Goal: Task Accomplishment & Management: Manage account settings

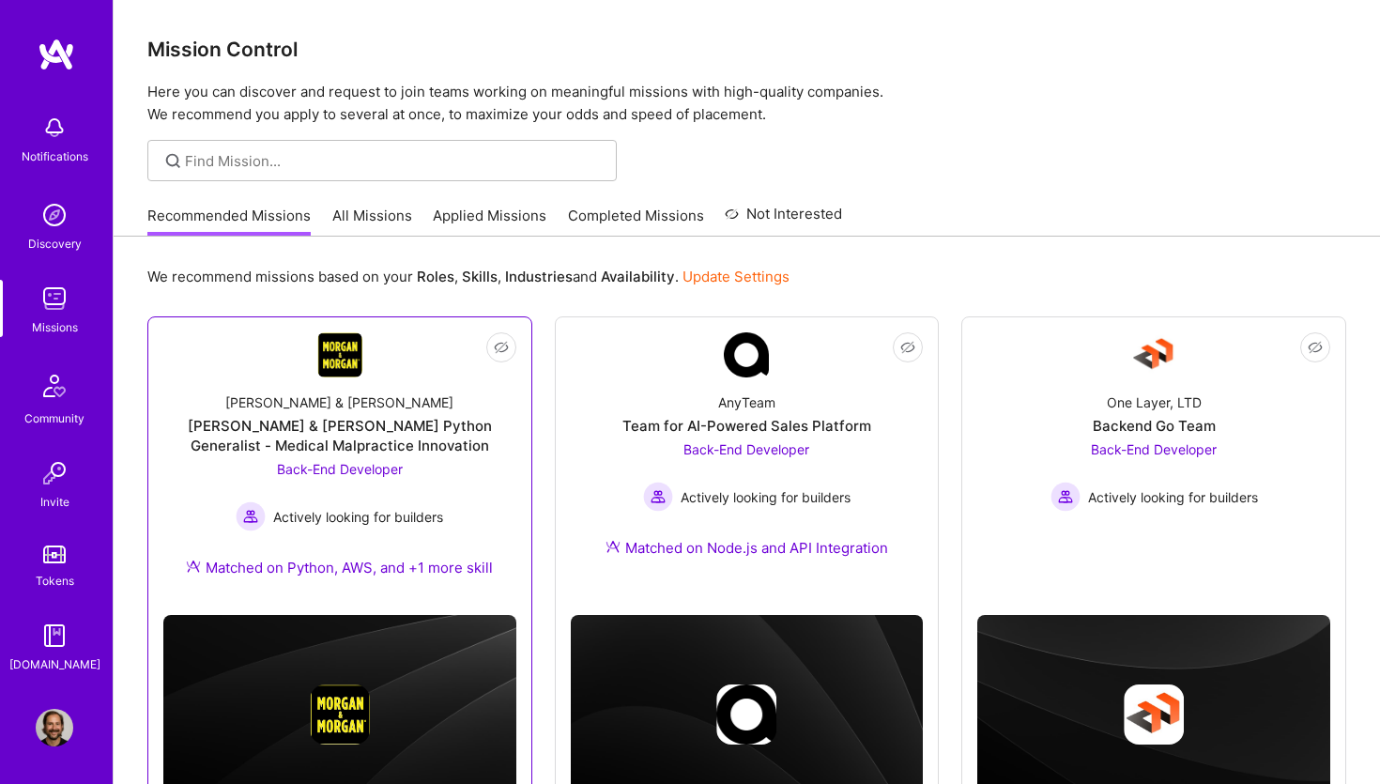
click at [337, 365] on img at bounding box center [339, 354] width 45 height 45
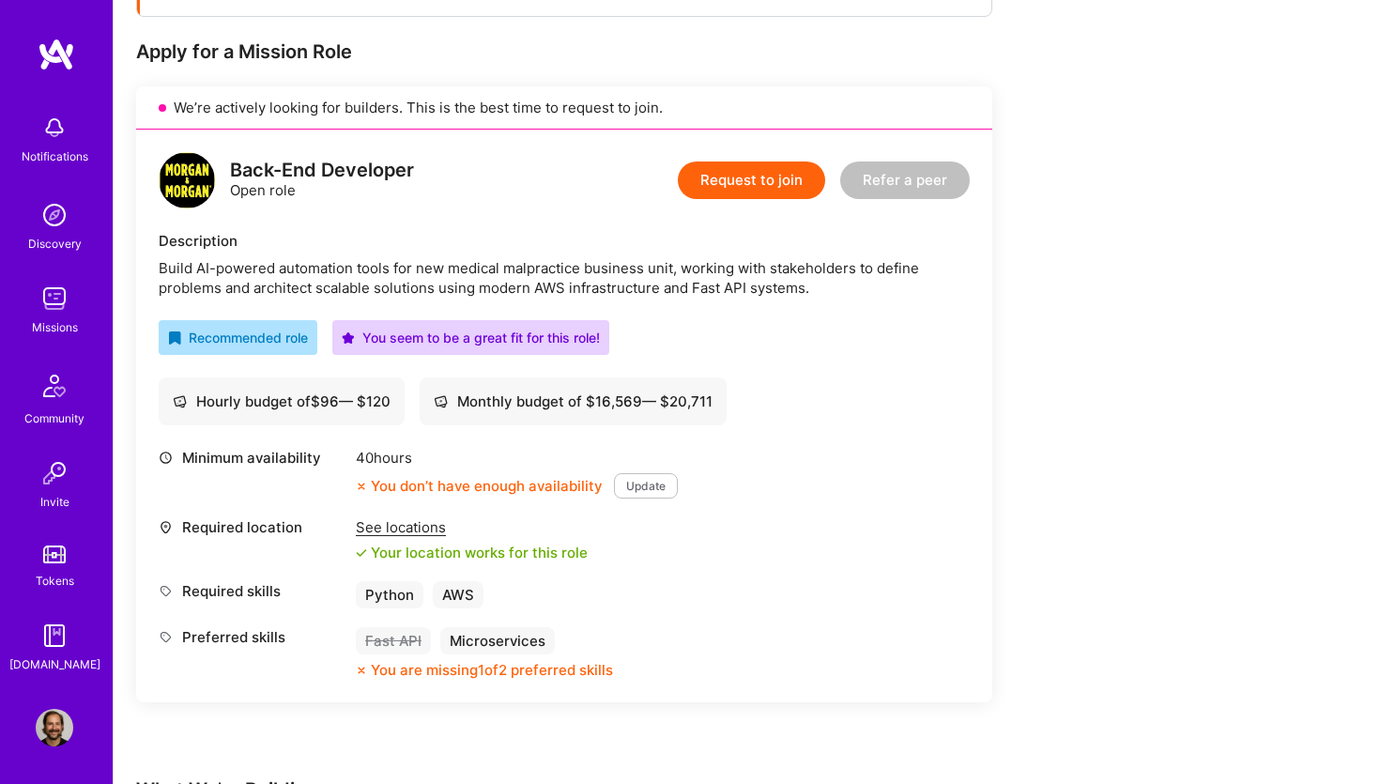
scroll to position [356, 0]
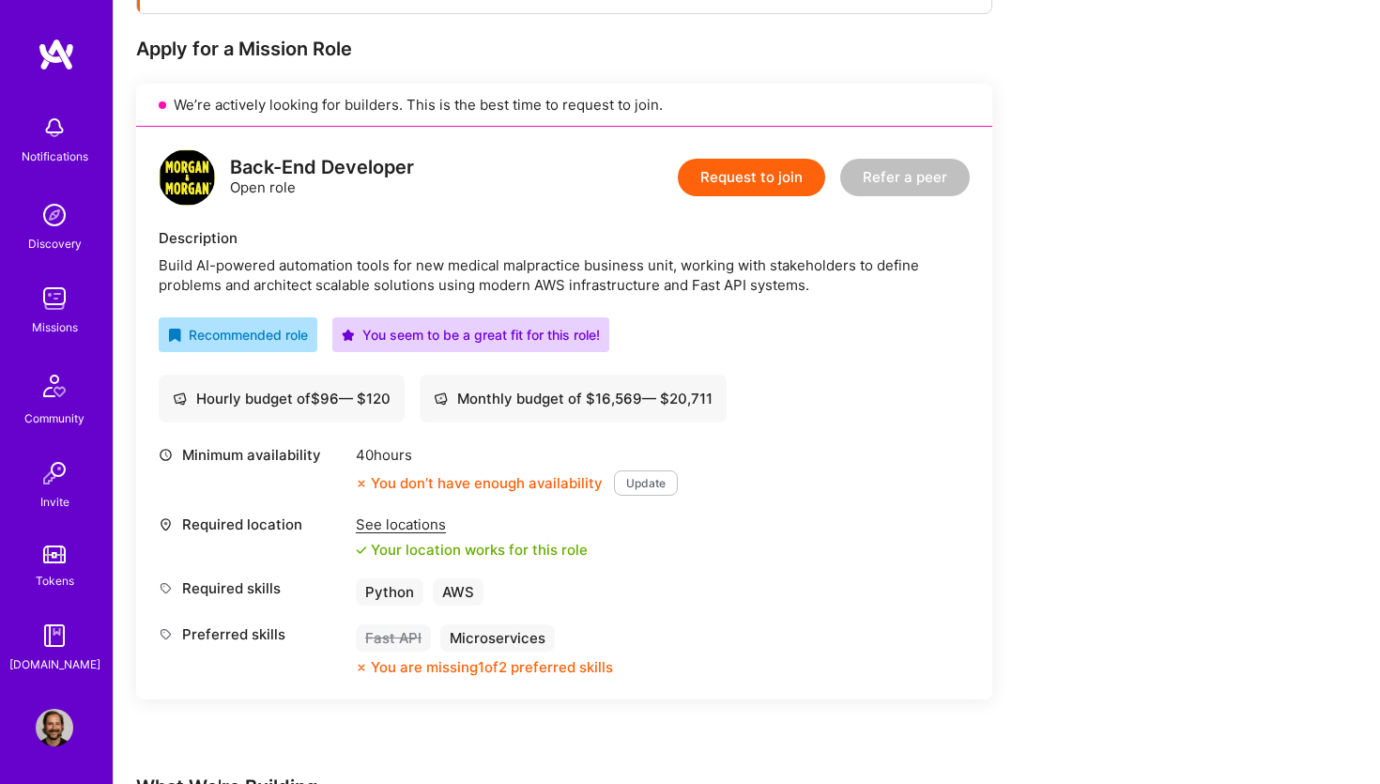
click at [746, 169] on button "Request to join" at bounding box center [751, 178] width 147 height 38
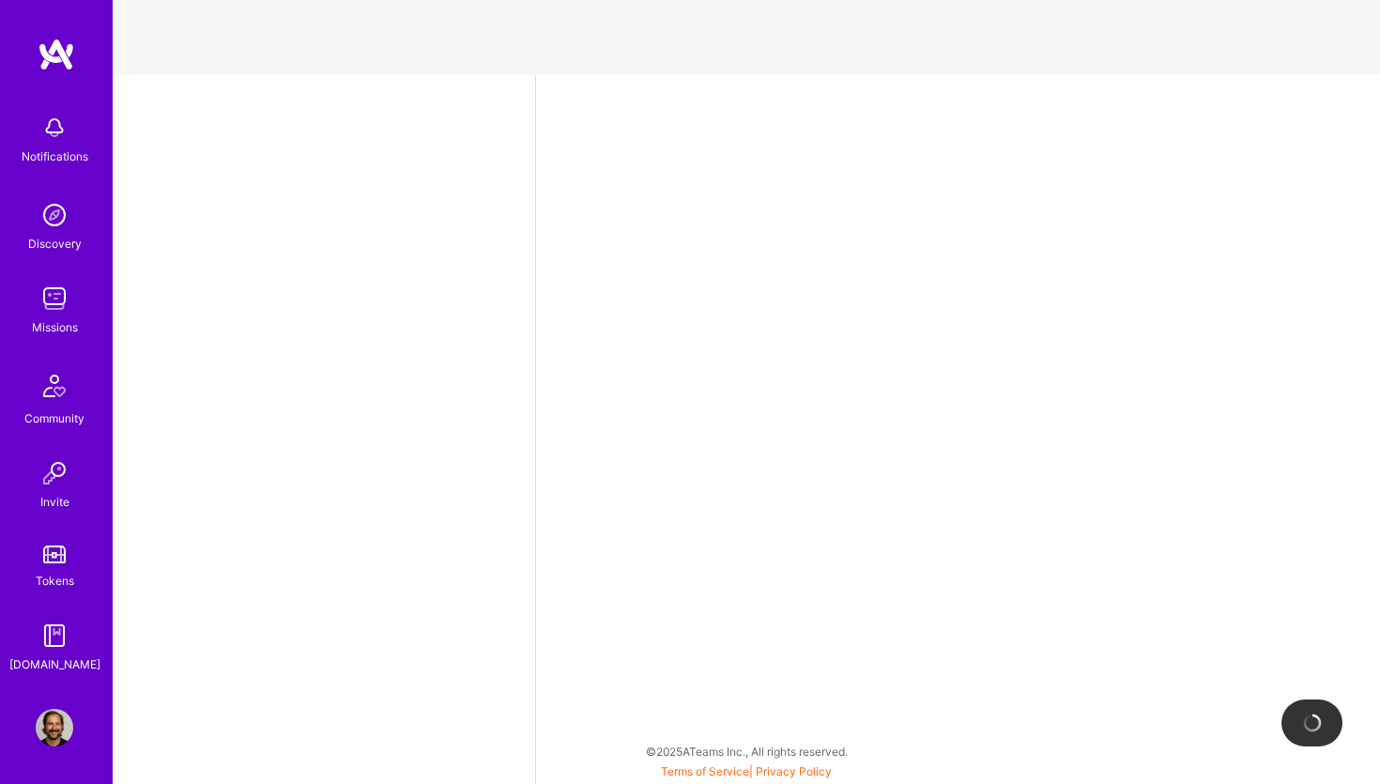
select select "NL"
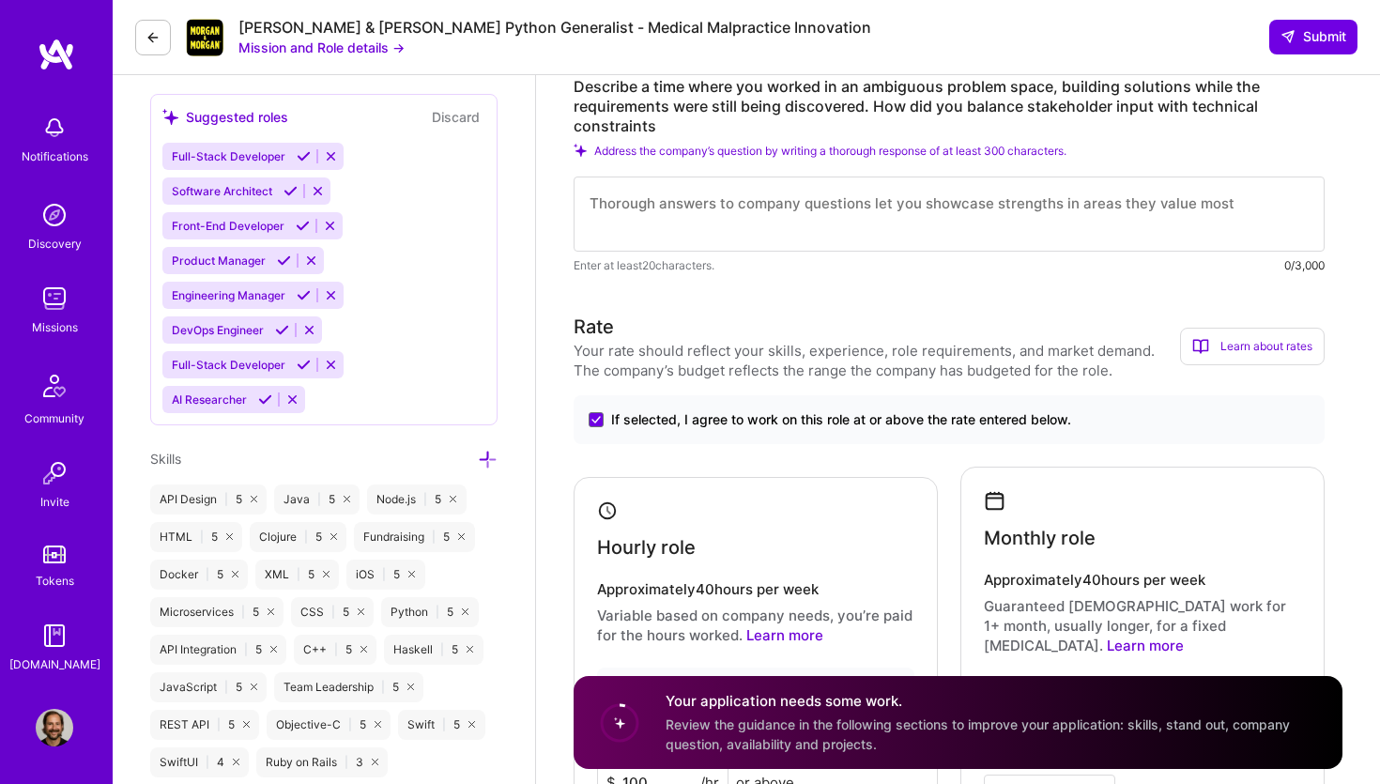
scroll to position [788, 0]
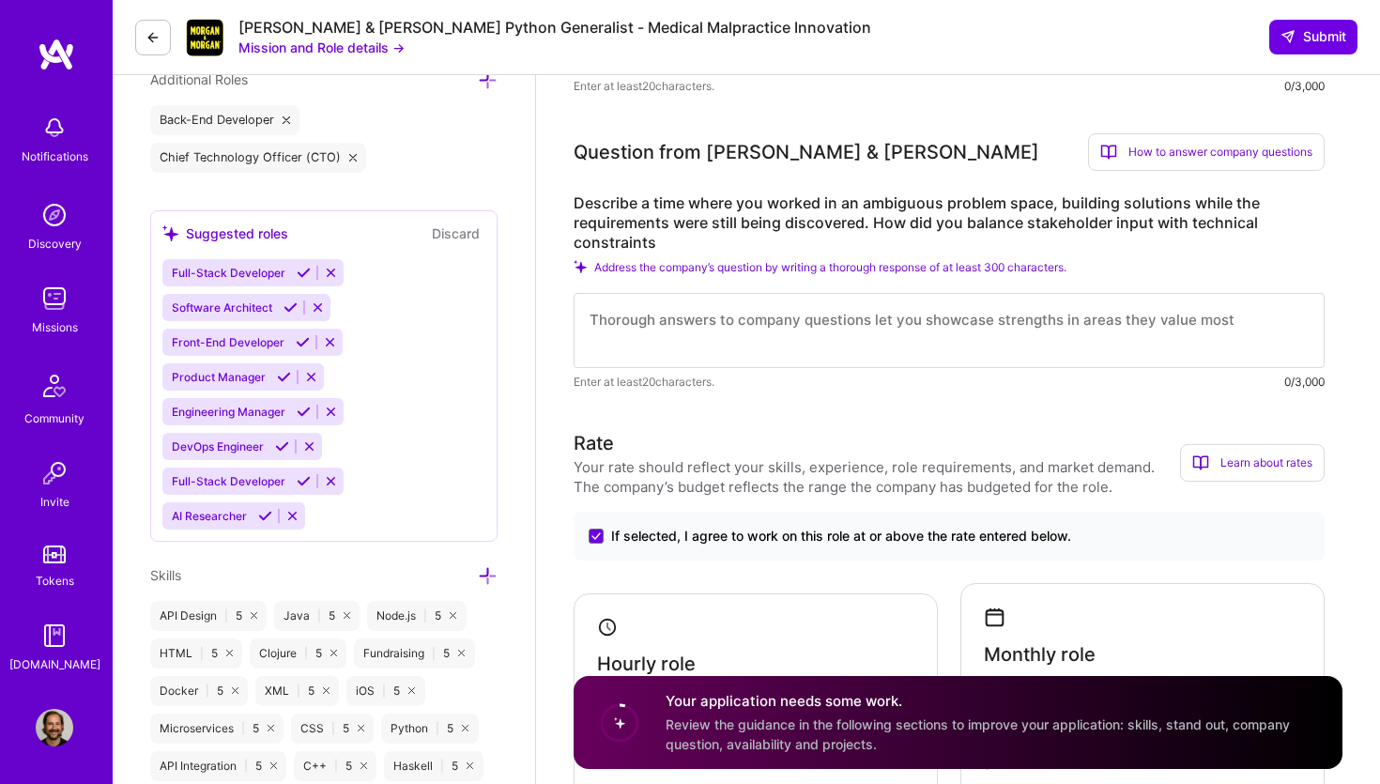
click at [742, 272] on span "Address the company’s question by writing a thorough response of at least 300 c…" at bounding box center [830, 267] width 472 height 14
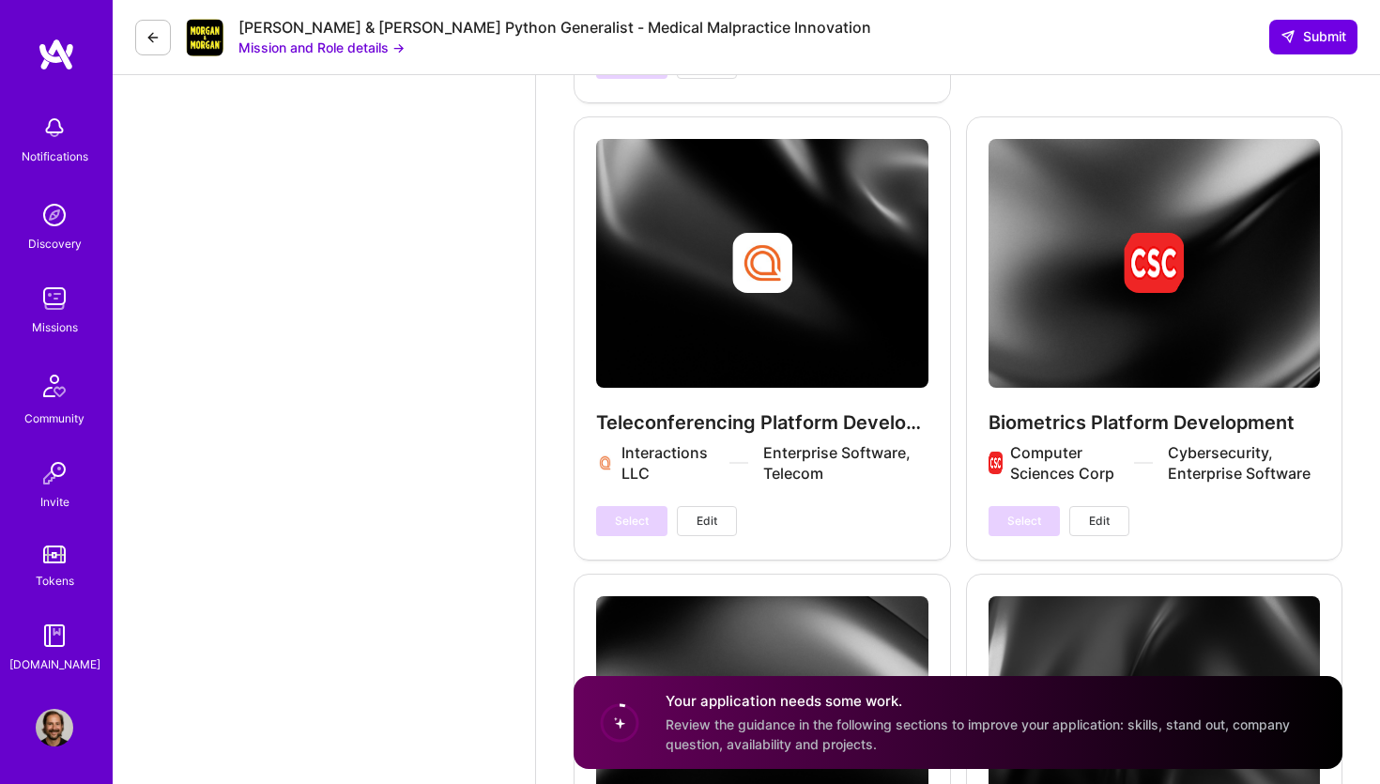
scroll to position [7151, 0]
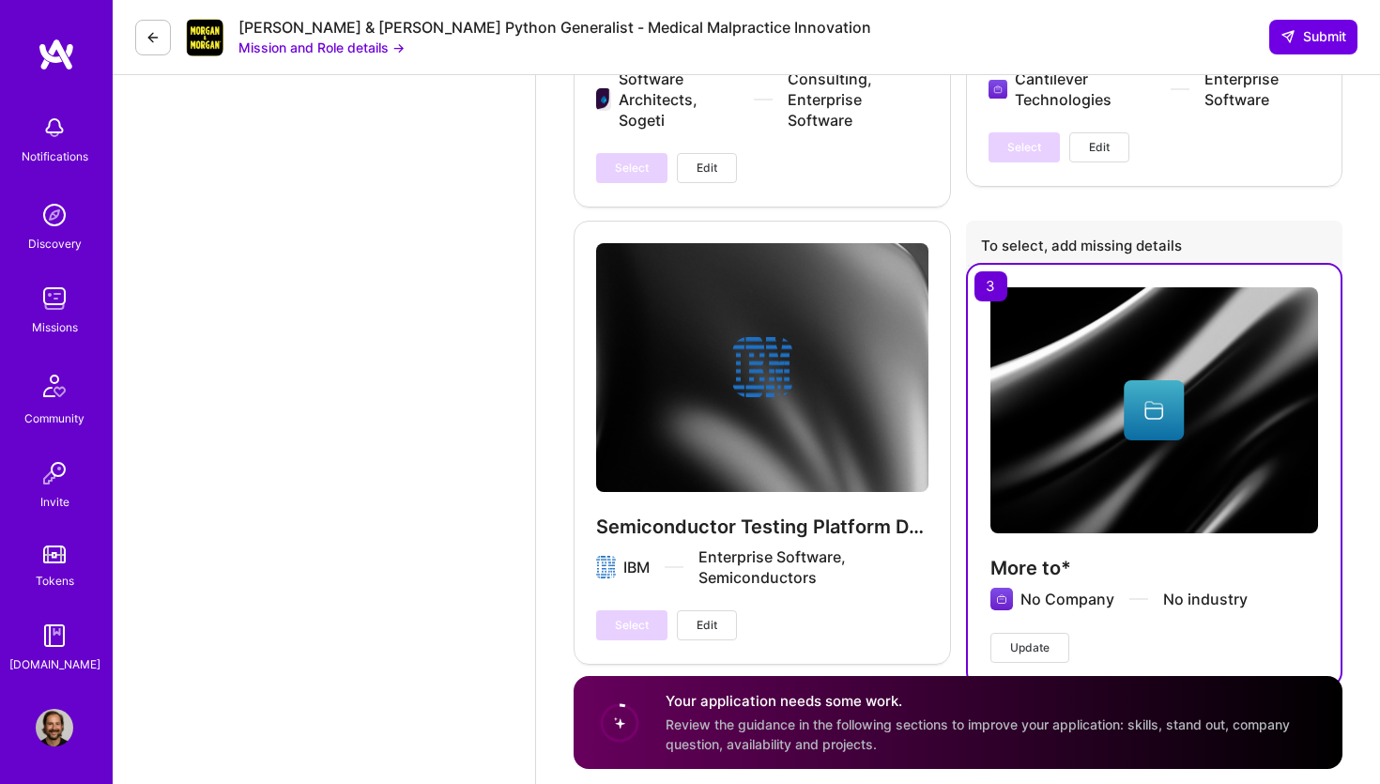
click at [993, 263] on div "More to* No Company No industry Update" at bounding box center [1154, 475] width 377 height 424
click at [1034, 221] on div "To select, add missing details" at bounding box center [1154, 248] width 377 height 55
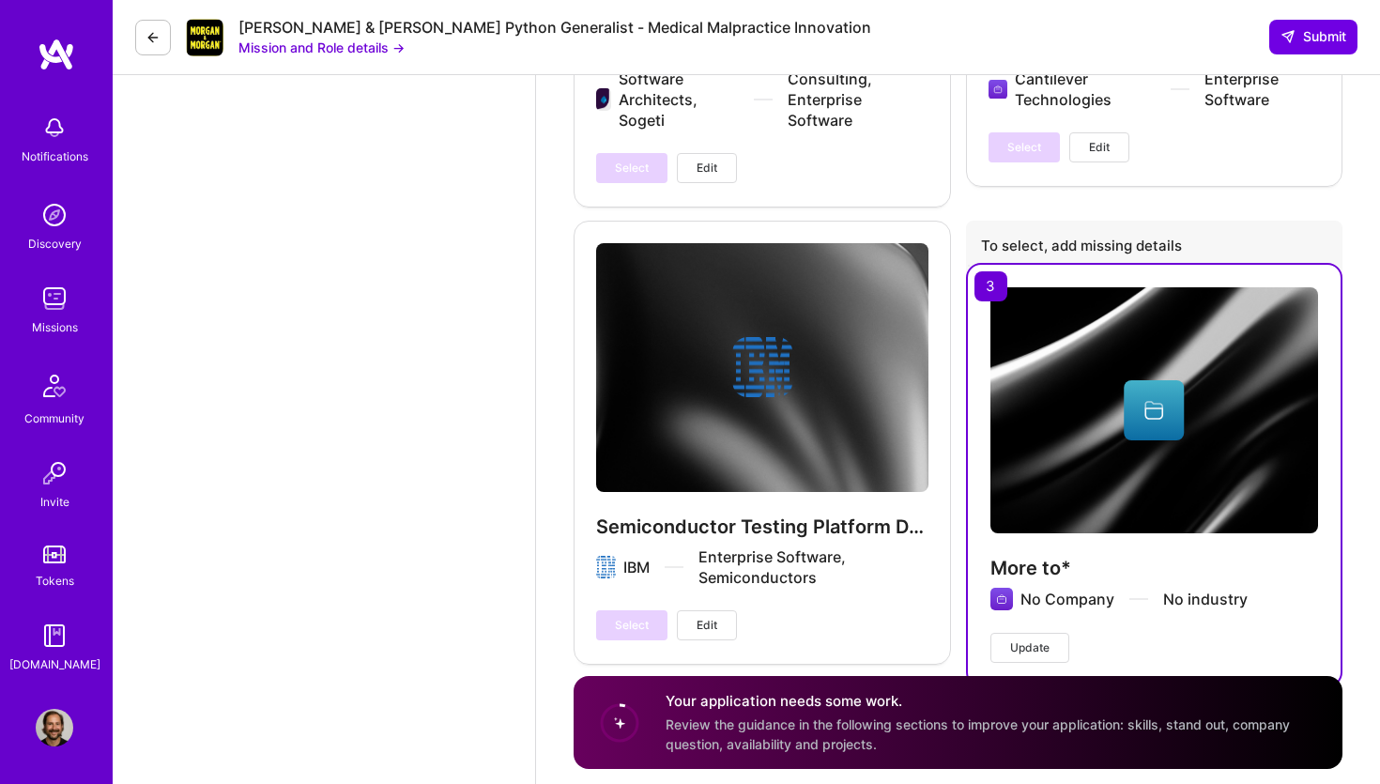
click at [1034, 221] on div "To select, add missing details" at bounding box center [1154, 248] width 377 height 55
click at [58, 737] on img at bounding box center [55, 728] width 38 height 38
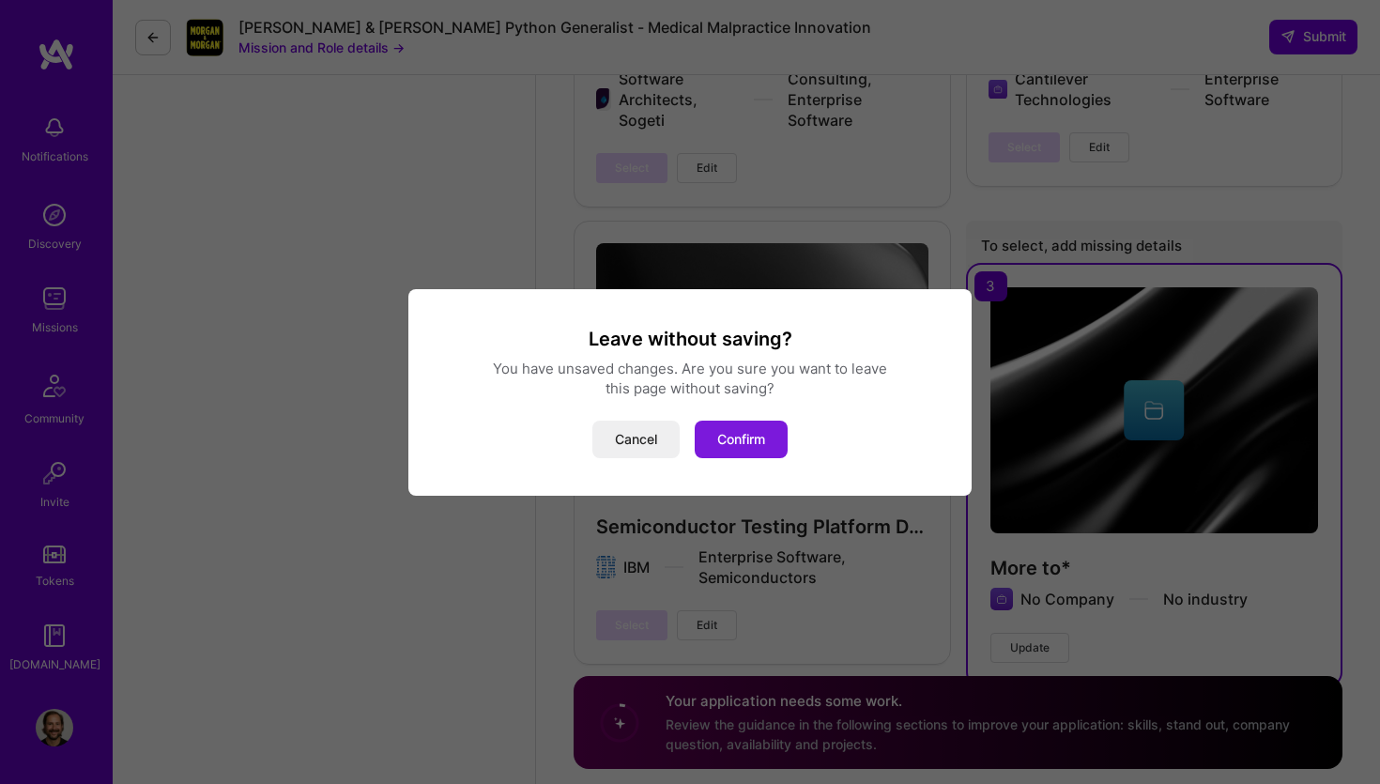
click at [753, 429] on button "Confirm" at bounding box center [741, 440] width 93 height 38
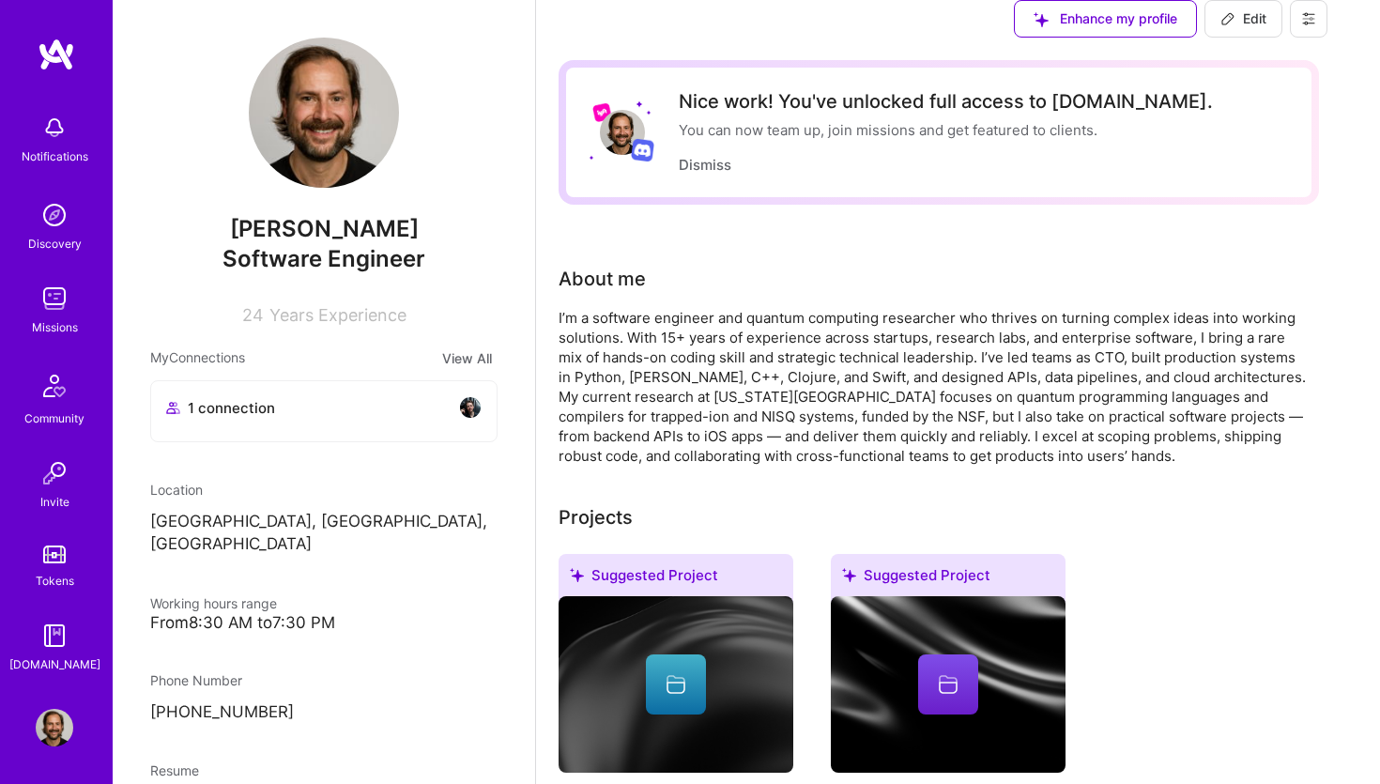
scroll to position [3249, 0]
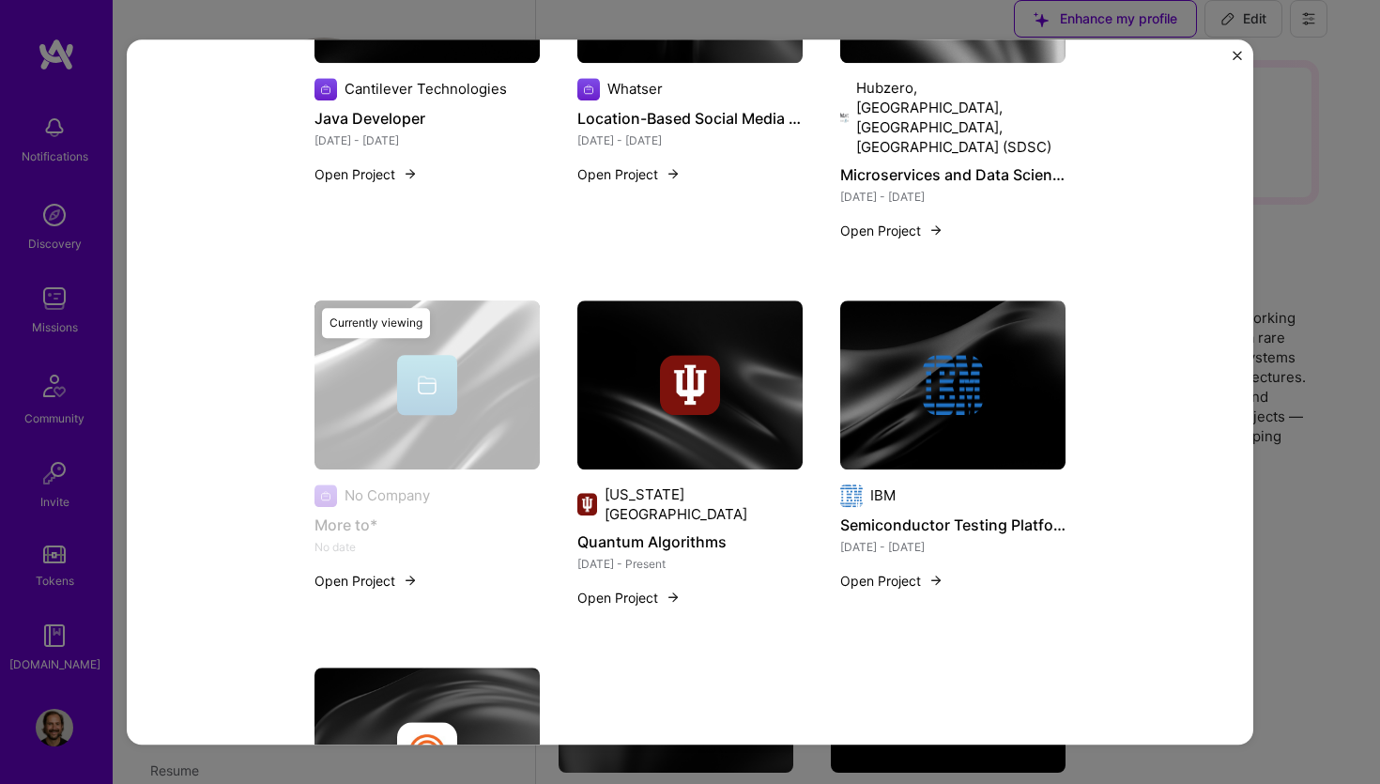
scroll to position [1462, 0]
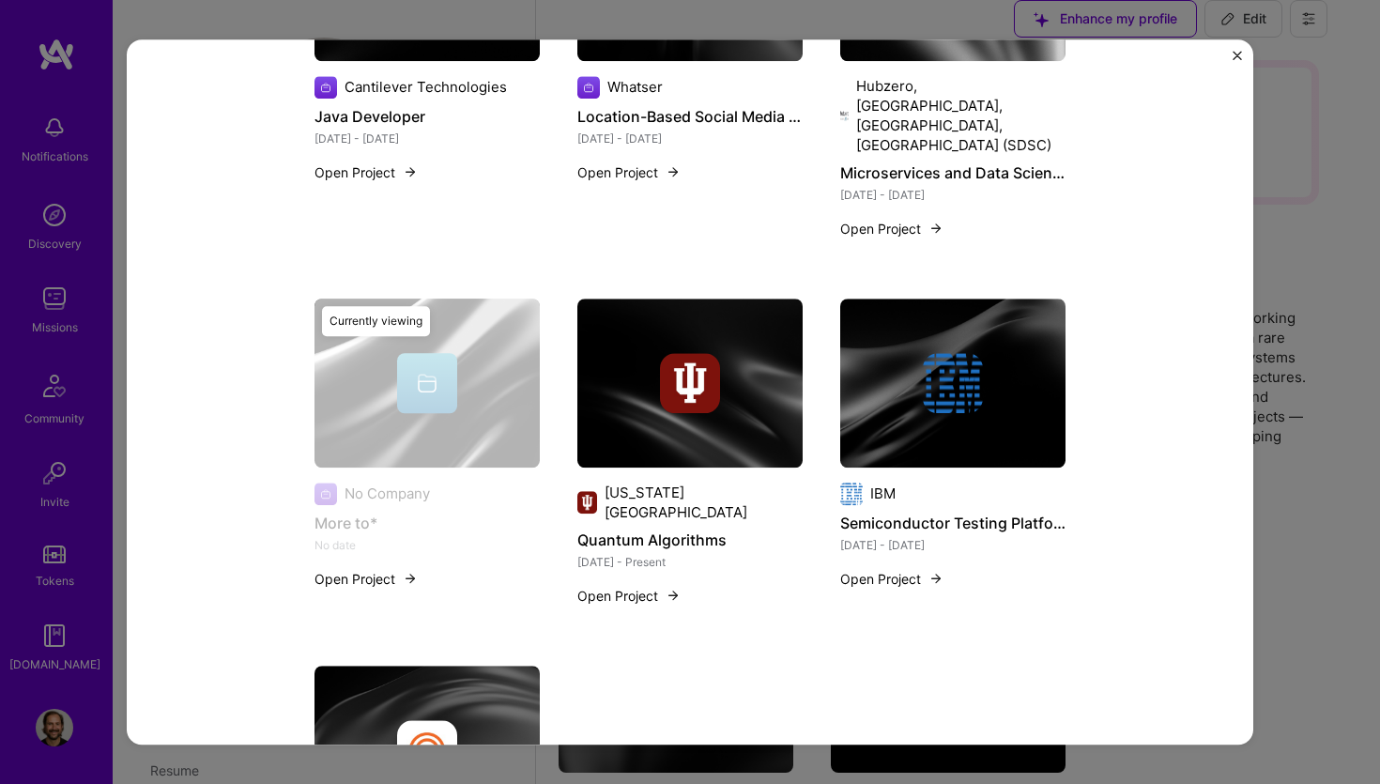
click at [655, 586] on button "Open Project" at bounding box center [628, 596] width 103 height 20
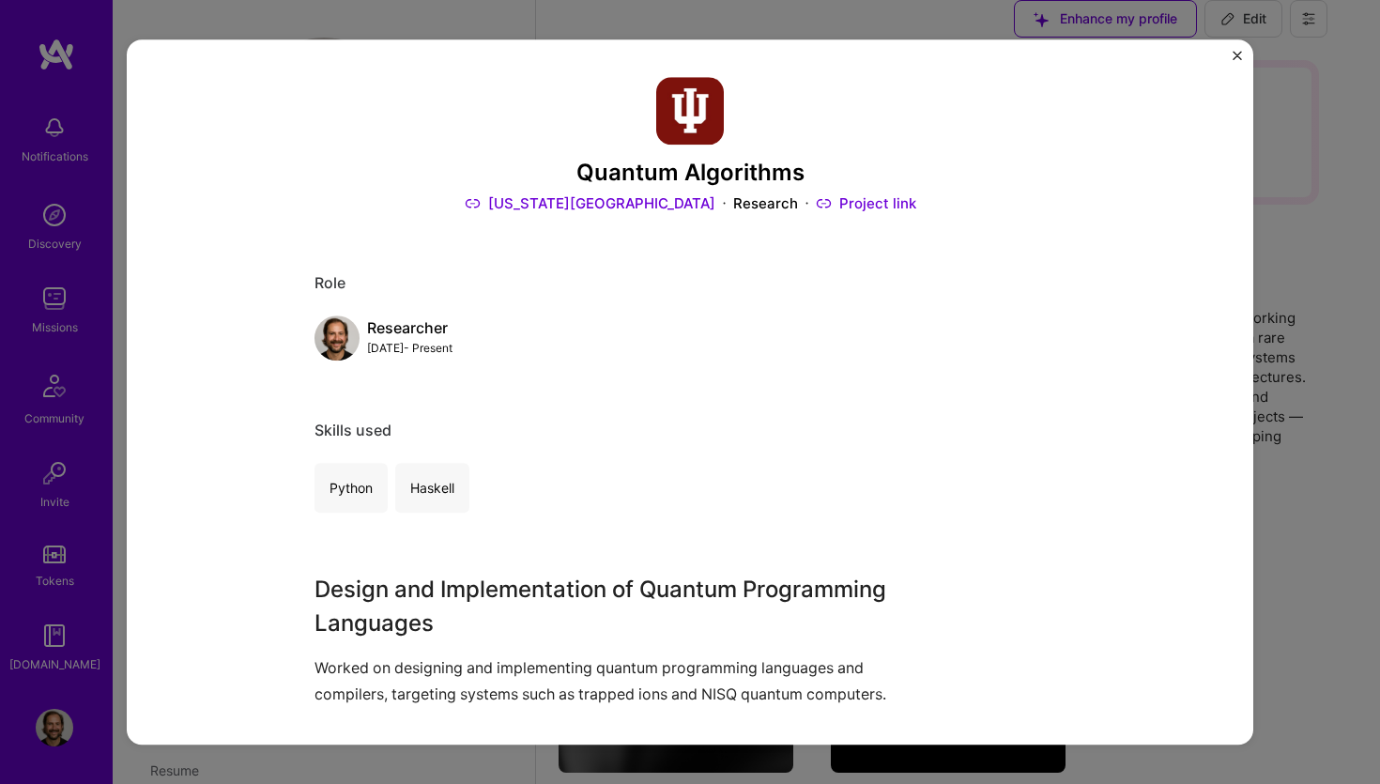
click at [1240, 54] on img "Close" at bounding box center [1237, 55] width 9 height 9
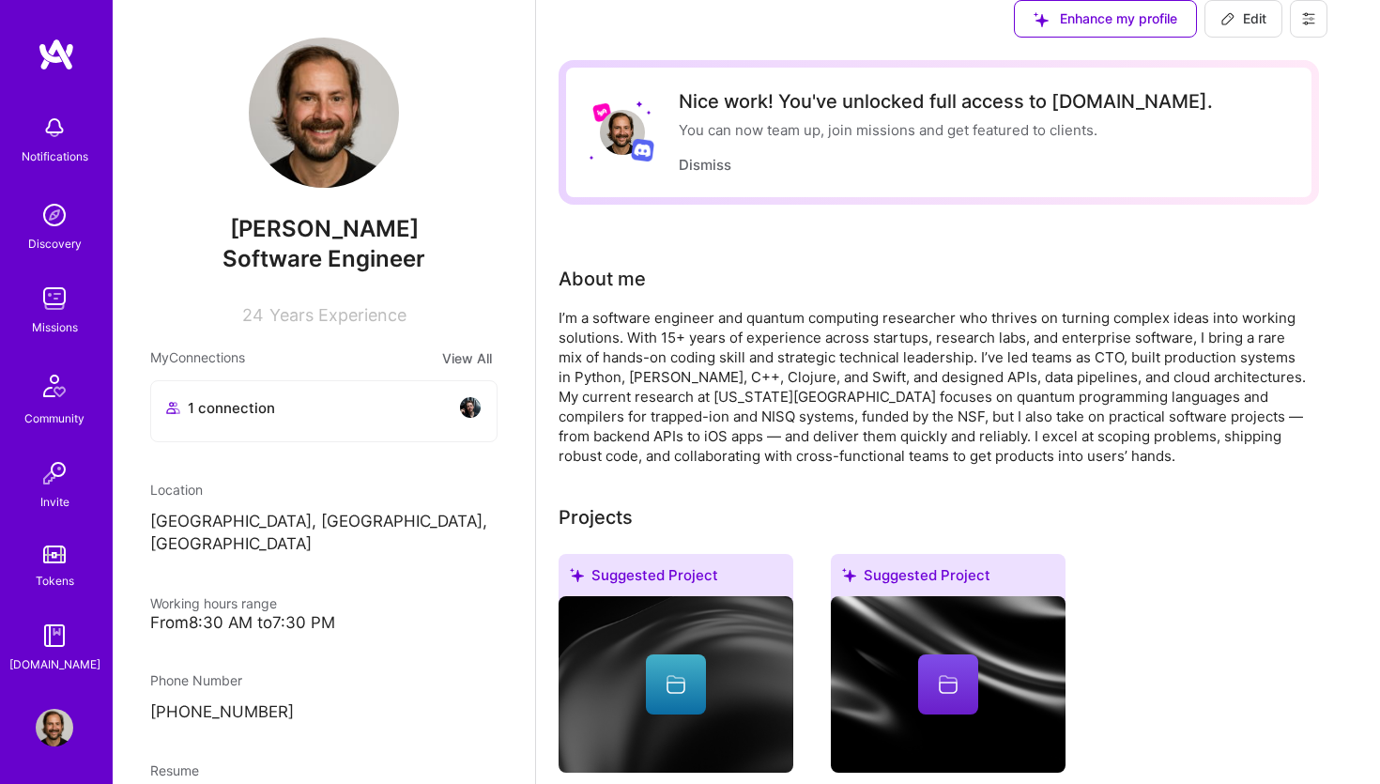
scroll to position [6045, 0]
click at [67, 733] on img at bounding box center [55, 728] width 38 height 38
click at [1266, 28] on span "Edit" at bounding box center [1243, 18] width 46 height 19
select select "NL"
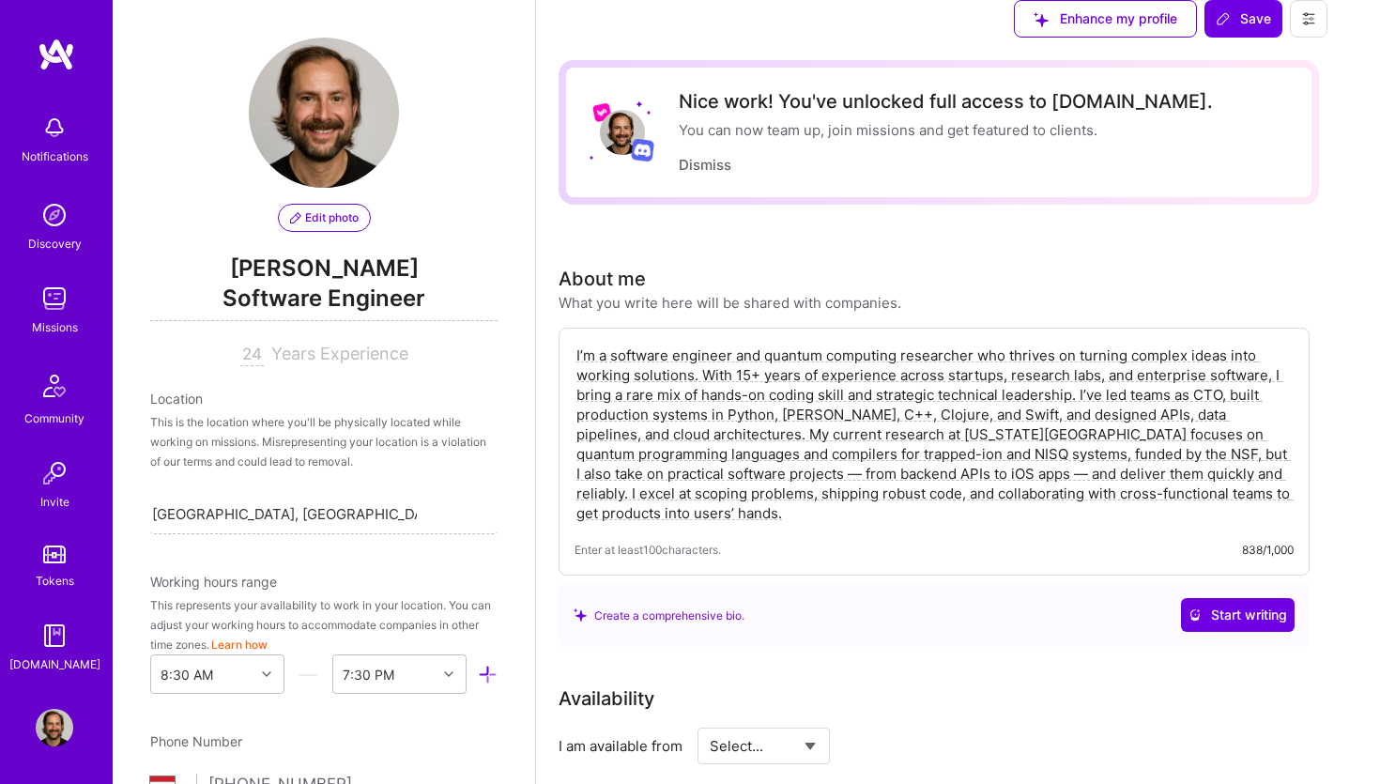
scroll to position [1250, 0]
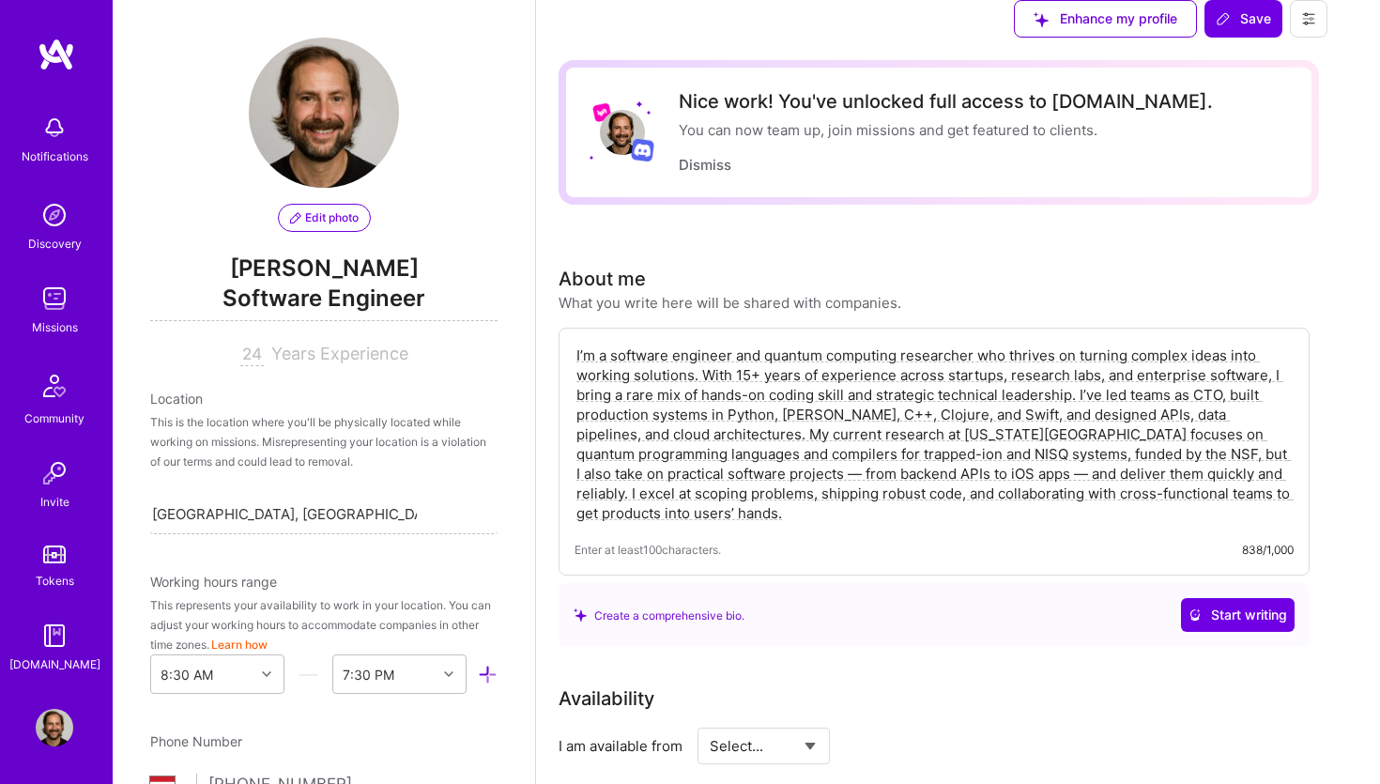
scroll to position [3154, 0]
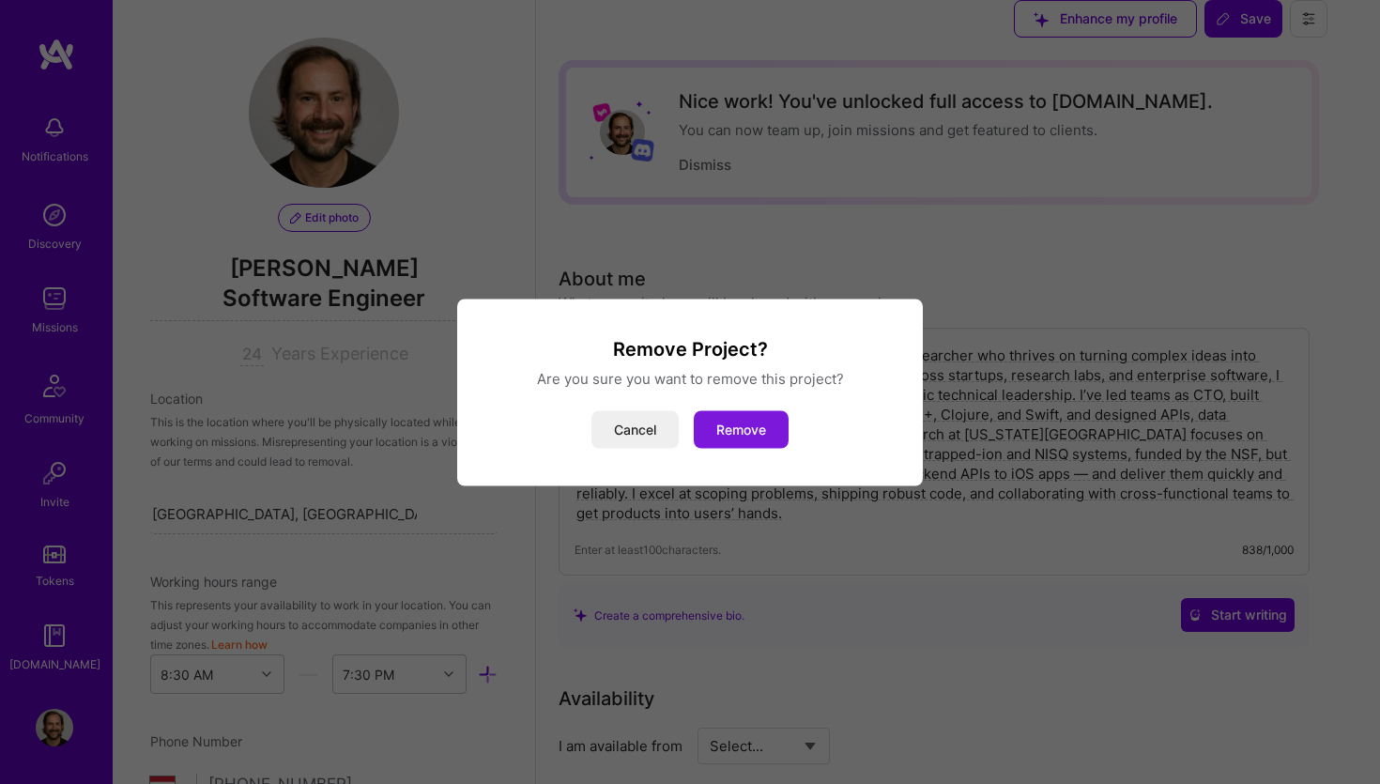
click at [784, 428] on button "Remove" at bounding box center [741, 429] width 95 height 38
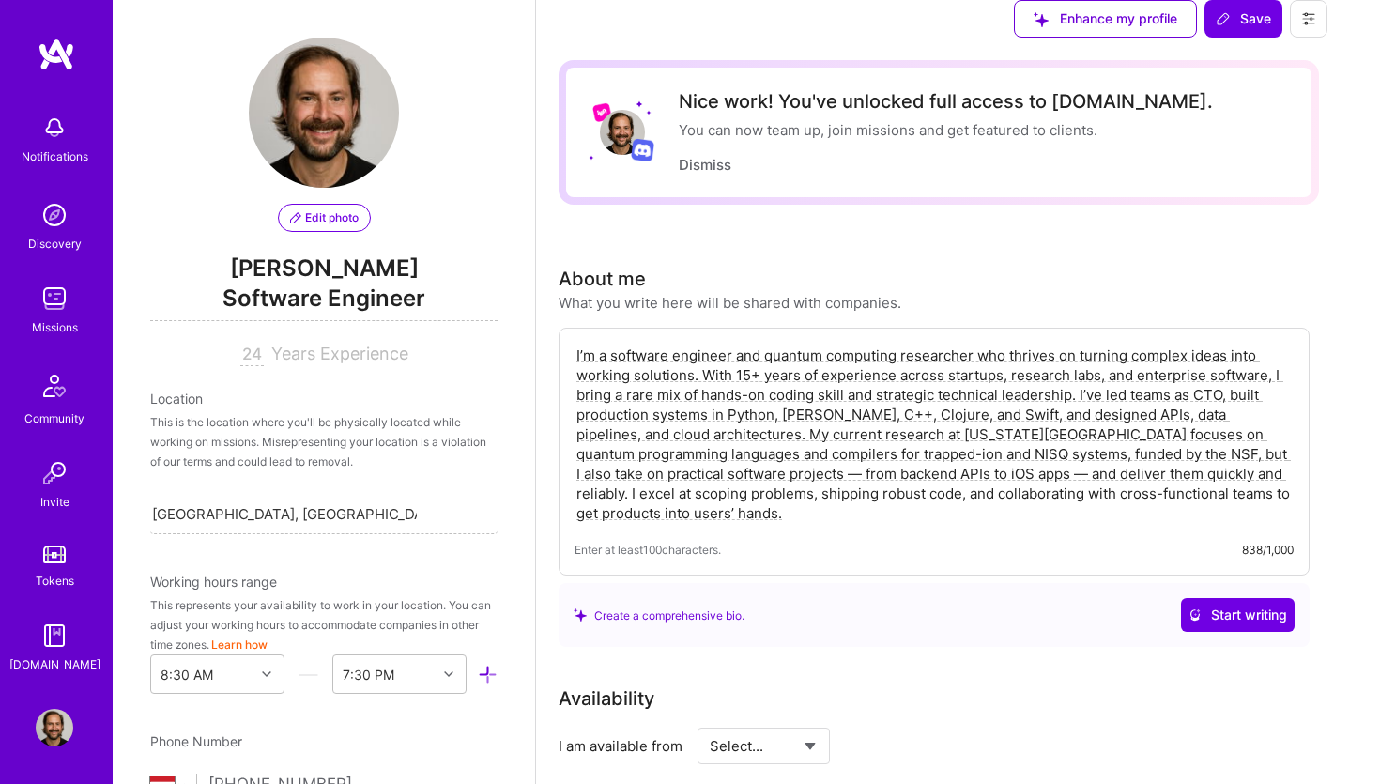
scroll to position [0, 0]
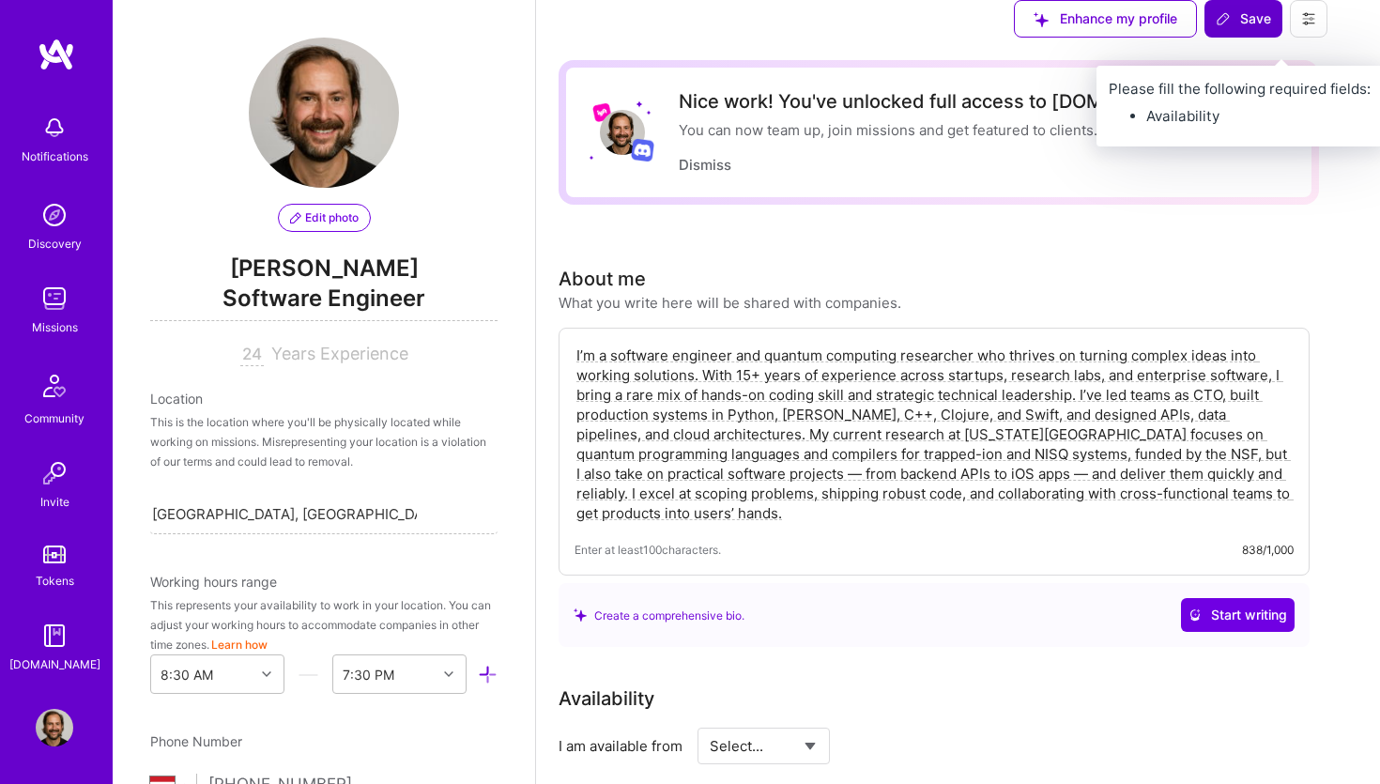
click at [1282, 38] on button "Save" at bounding box center [1243, 19] width 78 height 38
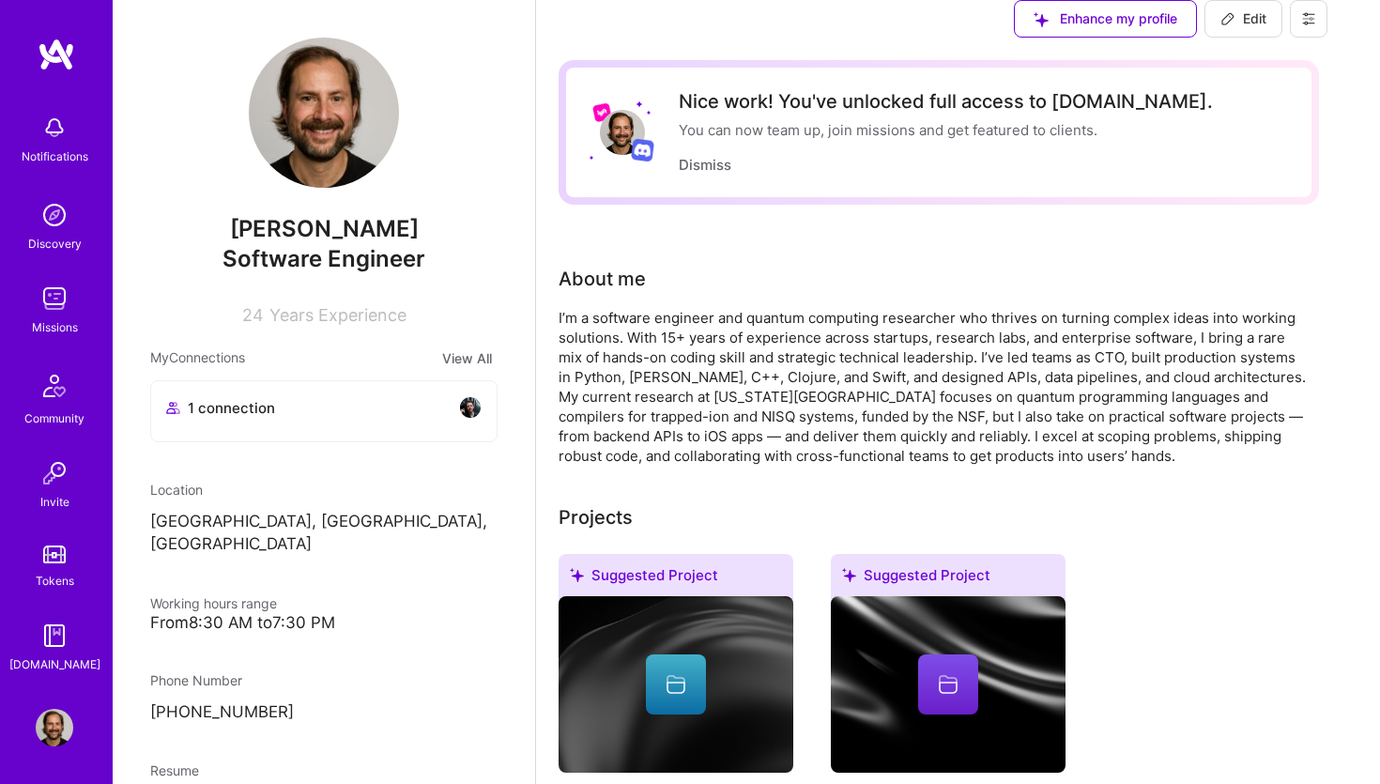
click at [1266, 28] on span "Edit" at bounding box center [1243, 18] width 46 height 19
select select "NL"
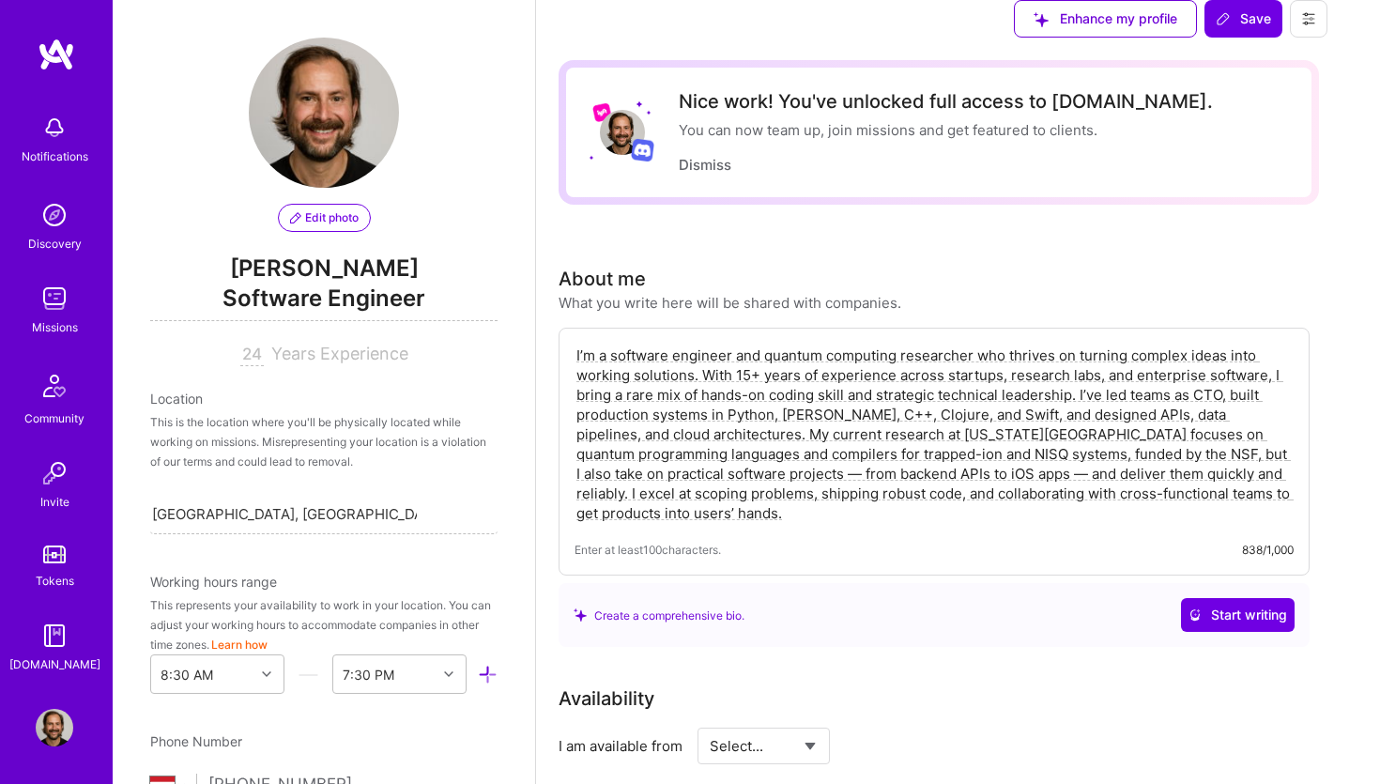
scroll to position [2118, 0]
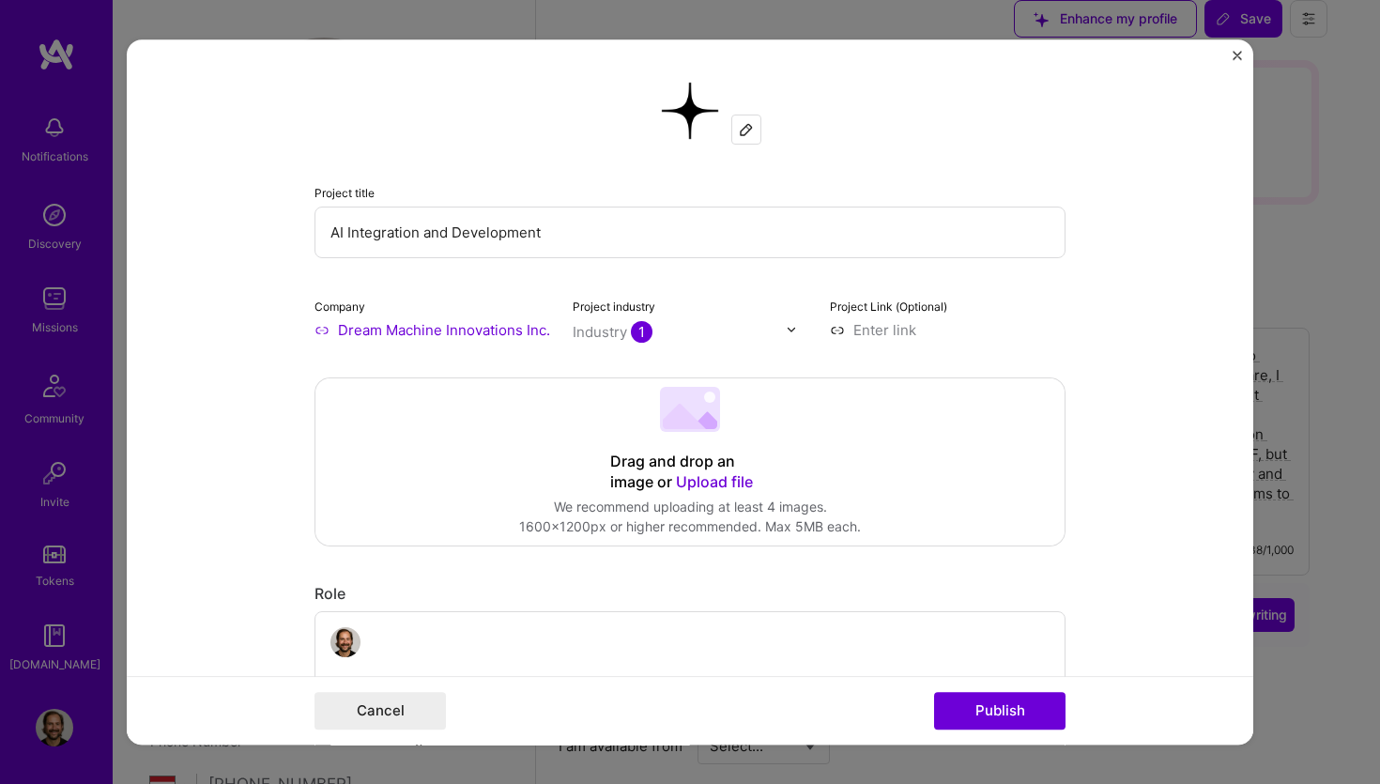
drag, startPoint x: 424, startPoint y: 231, endPoint x: 696, endPoint y: 235, distance: 271.3
click at [696, 235] on input "AI Integration and Development" at bounding box center [689, 233] width 751 height 52
click at [330, 235] on input "AI Integration" at bounding box center [689, 233] width 751 height 52
type input "Full-stack w/ AI Integration"
click at [991, 708] on button "Publish" at bounding box center [999, 711] width 131 height 38
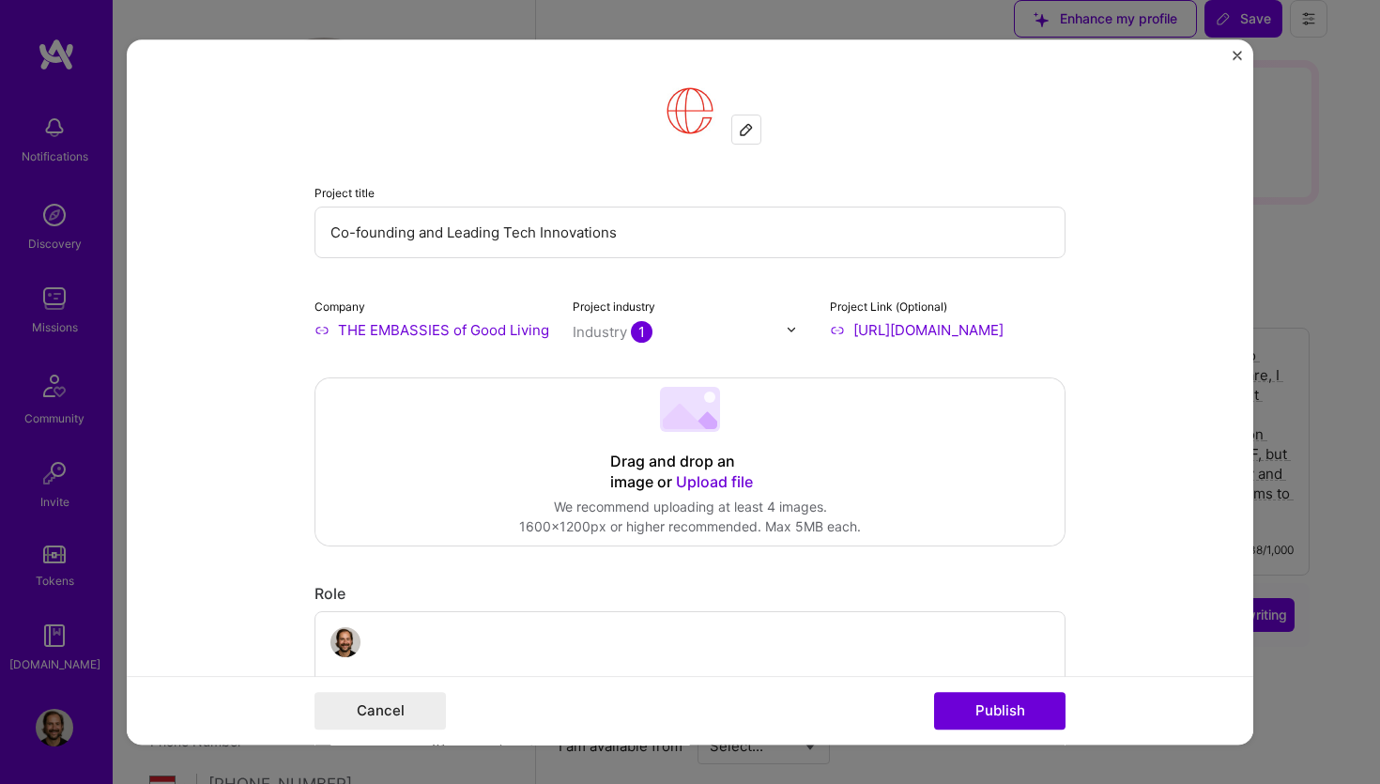
drag, startPoint x: 657, startPoint y: 230, endPoint x: 208, endPoint y: 231, distance: 448.7
click at [314, 231] on input "Co-founding and Leading Tech Innovations" at bounding box center [689, 233] width 751 height 52
type input "Full-stack Developer"
click at [1011, 715] on button "Publish" at bounding box center [999, 711] width 131 height 38
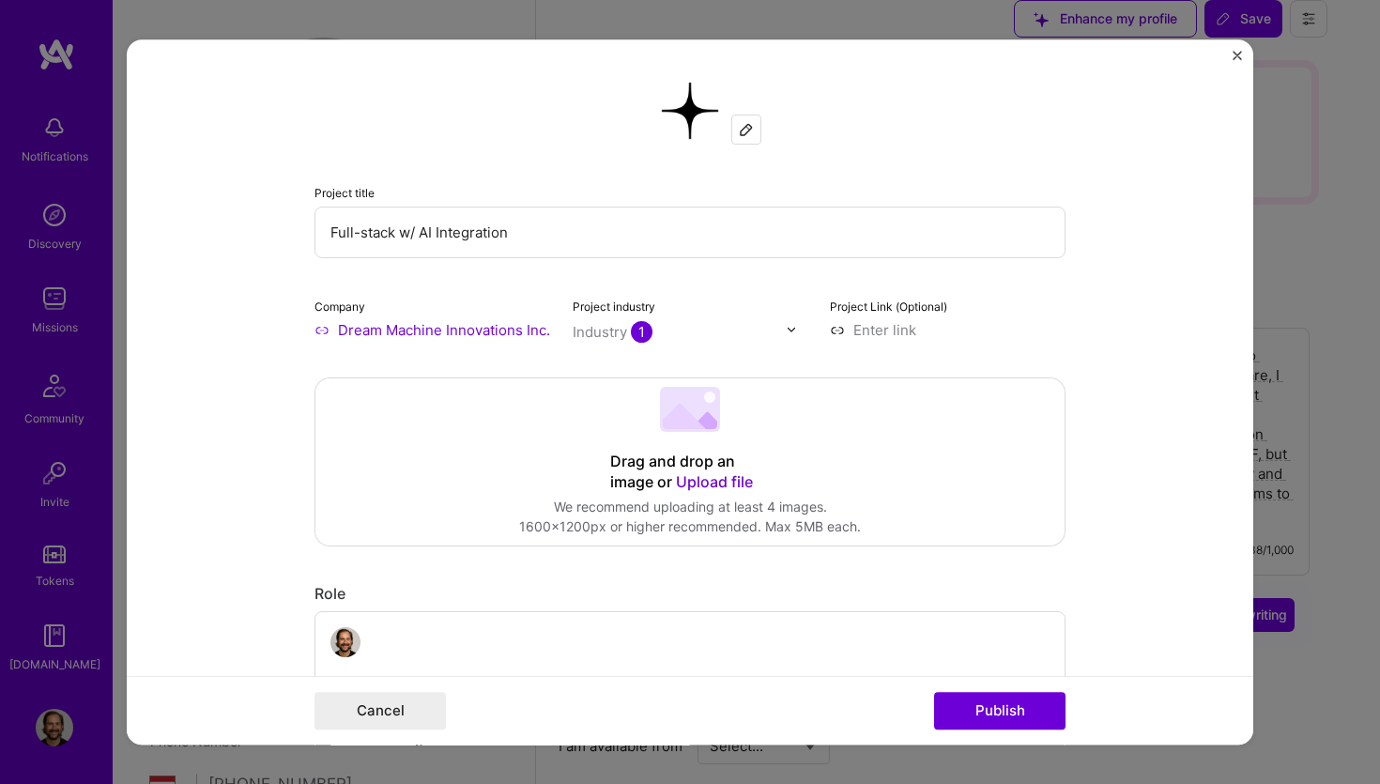
drag, startPoint x: 398, startPoint y: 235, endPoint x: 403, endPoint y: 335, distance: 100.6
click at [398, 236] on input "Full-stack w/ AI Integration" at bounding box center [689, 233] width 751 height 52
type input "Full-stack Developer w/ AI Integration"
click at [981, 735] on div "Cancel Publish" at bounding box center [690, 710] width 1126 height 69
click at [981, 710] on button "Publish" at bounding box center [999, 711] width 131 height 38
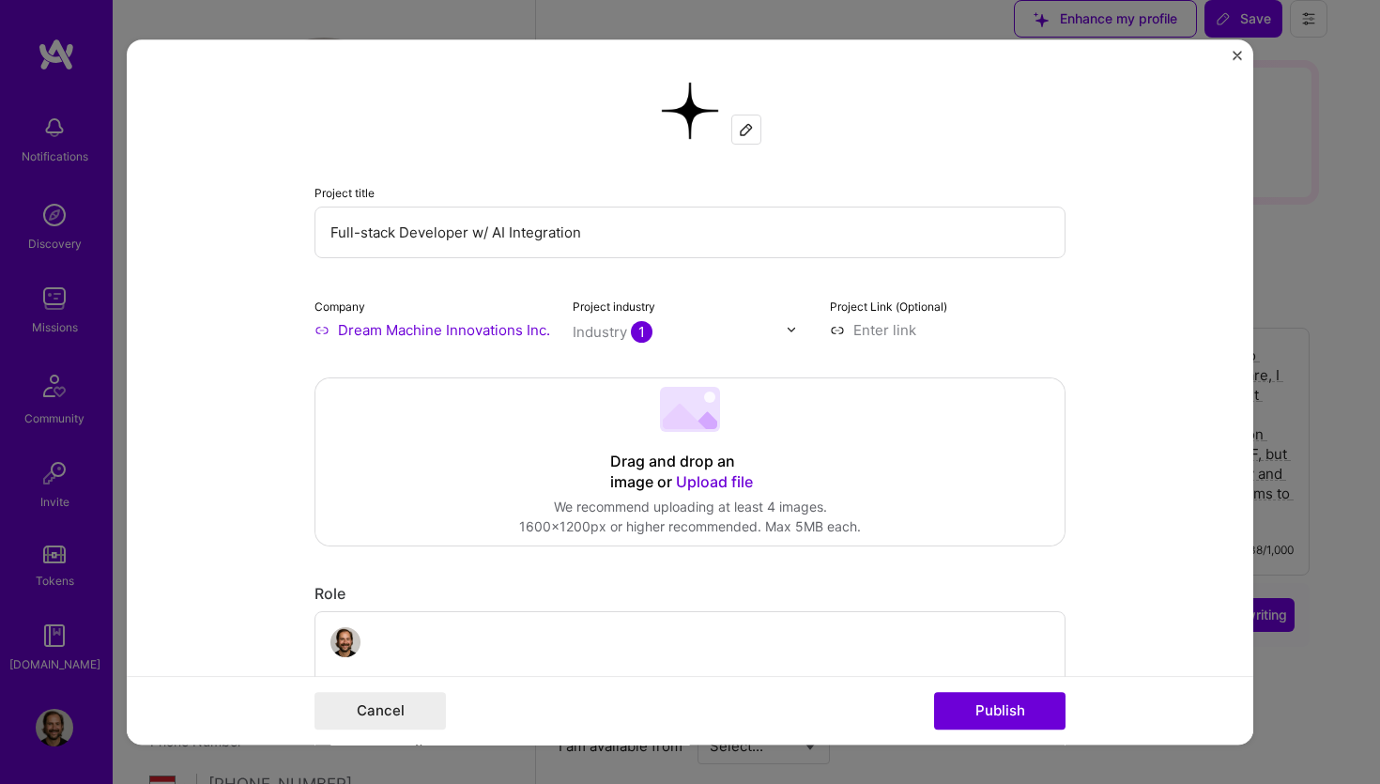
click at [409, 237] on input "Full-stack Developer w/ AI Integration" at bounding box center [689, 233] width 751 height 52
type input "Full-stack developer w/ AI Integration"
click at [1006, 720] on button "Publish" at bounding box center [999, 711] width 131 height 38
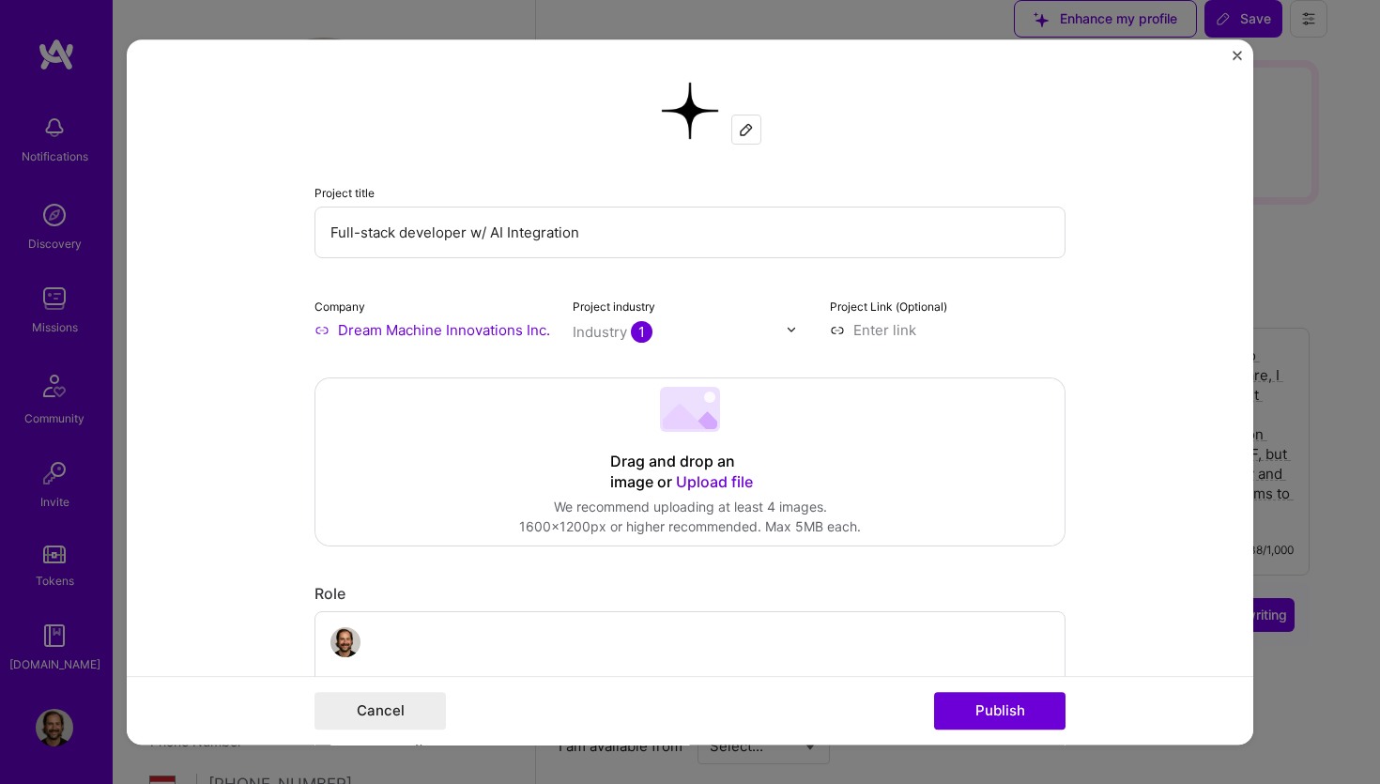
click at [510, 234] on input "Full-stack developer w/ AI Integration" at bounding box center [689, 233] width 751 height 52
type input "Full-stack developer w/ AI integration"
click at [997, 703] on button "Publish" at bounding box center [999, 711] width 131 height 38
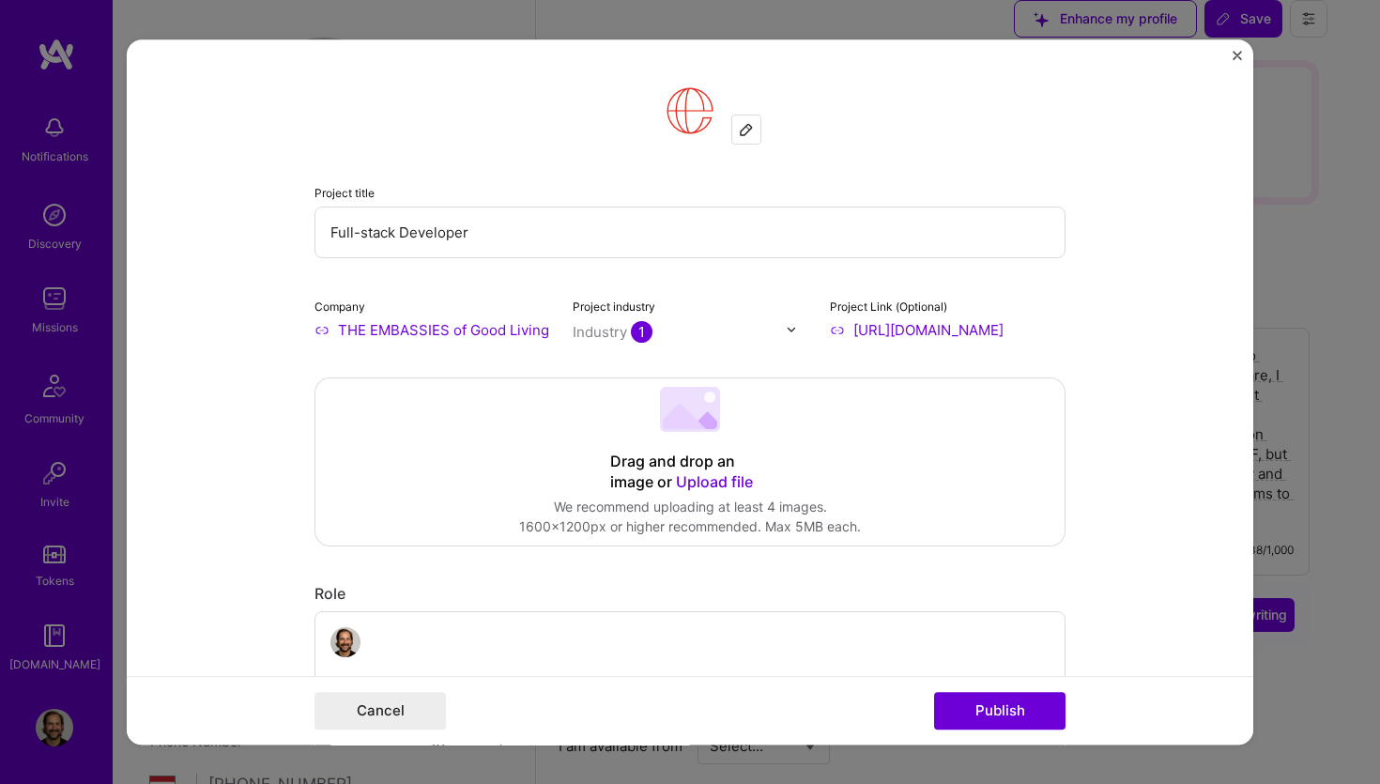
click at [405, 235] on input "Full-stack Developer" at bounding box center [689, 233] width 751 height 52
type input "Full-stack developer"
click at [1027, 709] on button "Publish" at bounding box center [999, 711] width 131 height 38
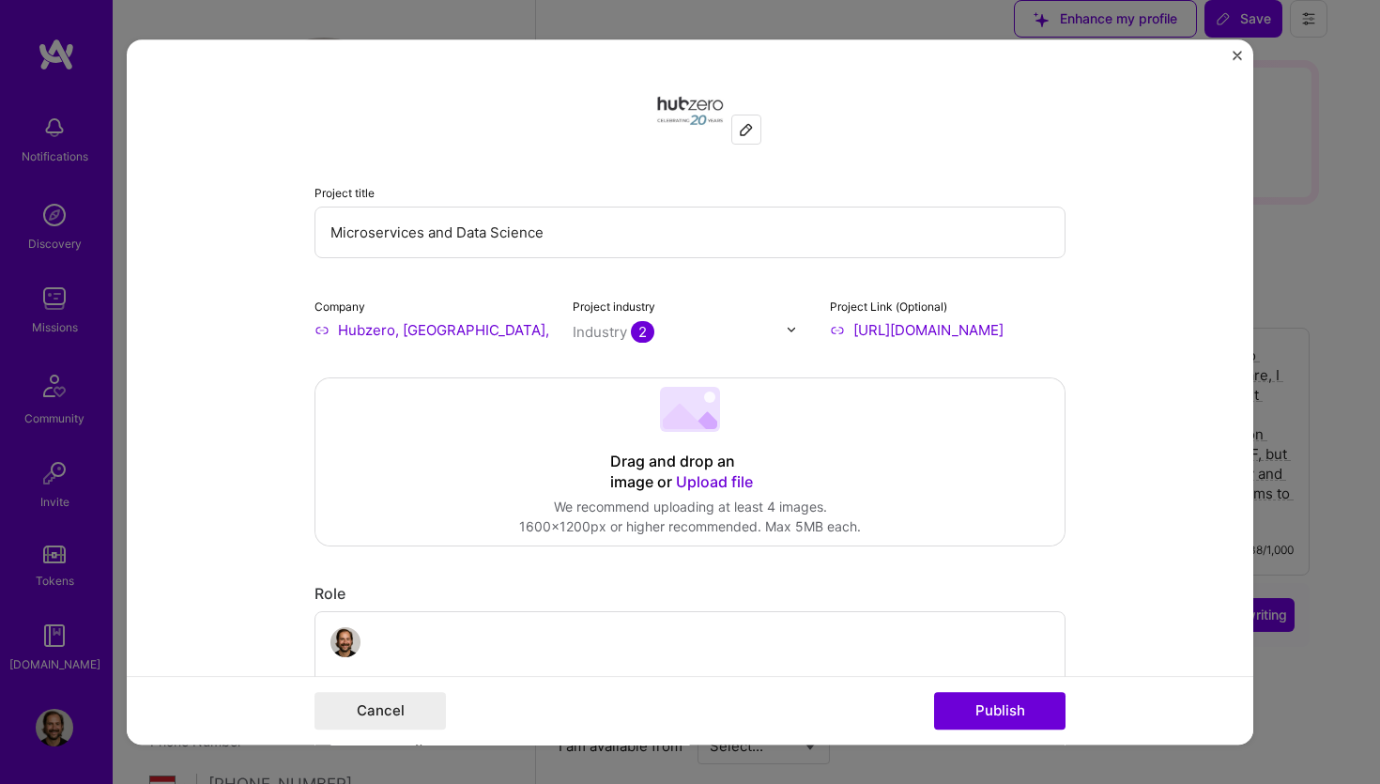
click at [426, 242] on input "Microservices and Data Science" at bounding box center [689, 233] width 751 height 52
click at [446, 232] on input "Microservices and Data Science" at bounding box center [689, 233] width 751 height 52
click at [328, 230] on input "Microservices & Data Science" at bounding box center [689, 233] width 751 height 52
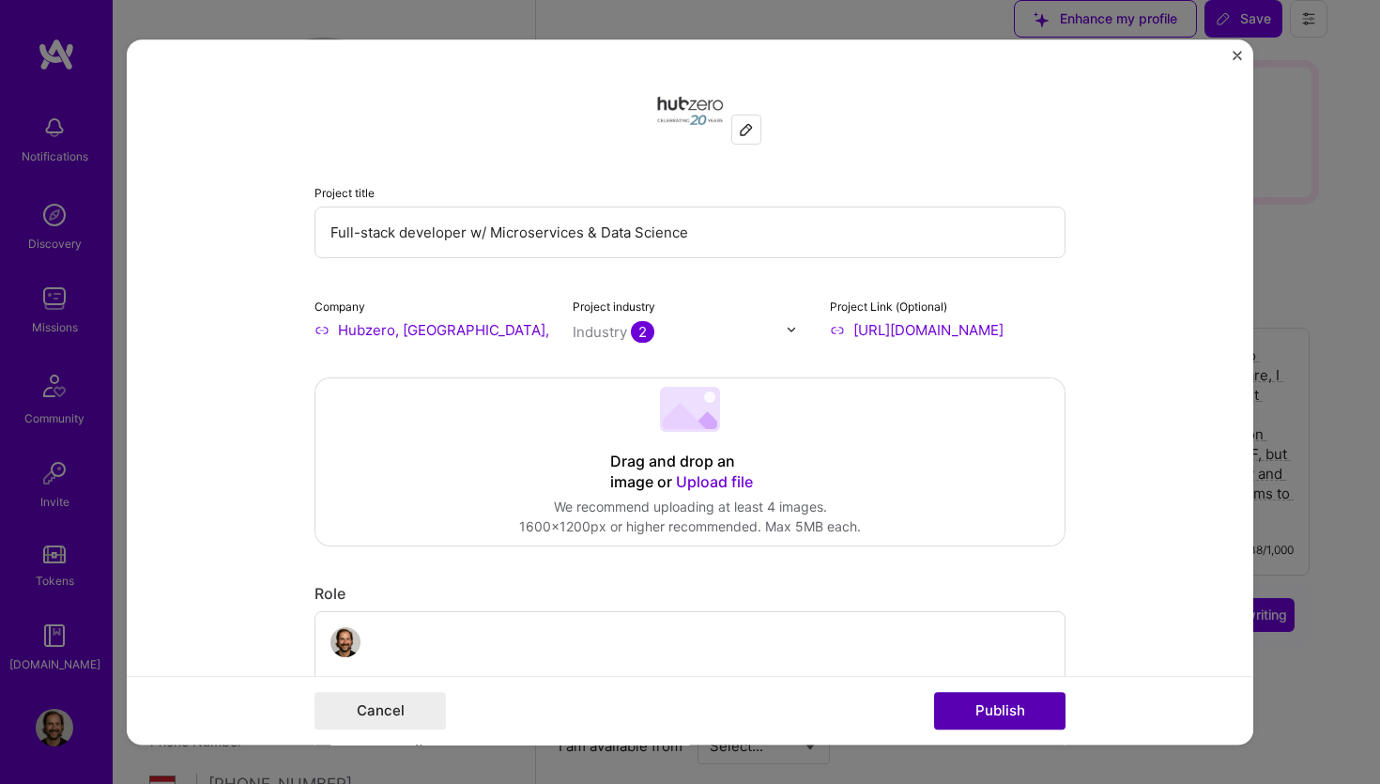
type input "Full-stack developer w/ Microservices & Data Science"
click at [1032, 723] on button "Publish" at bounding box center [999, 711] width 131 height 38
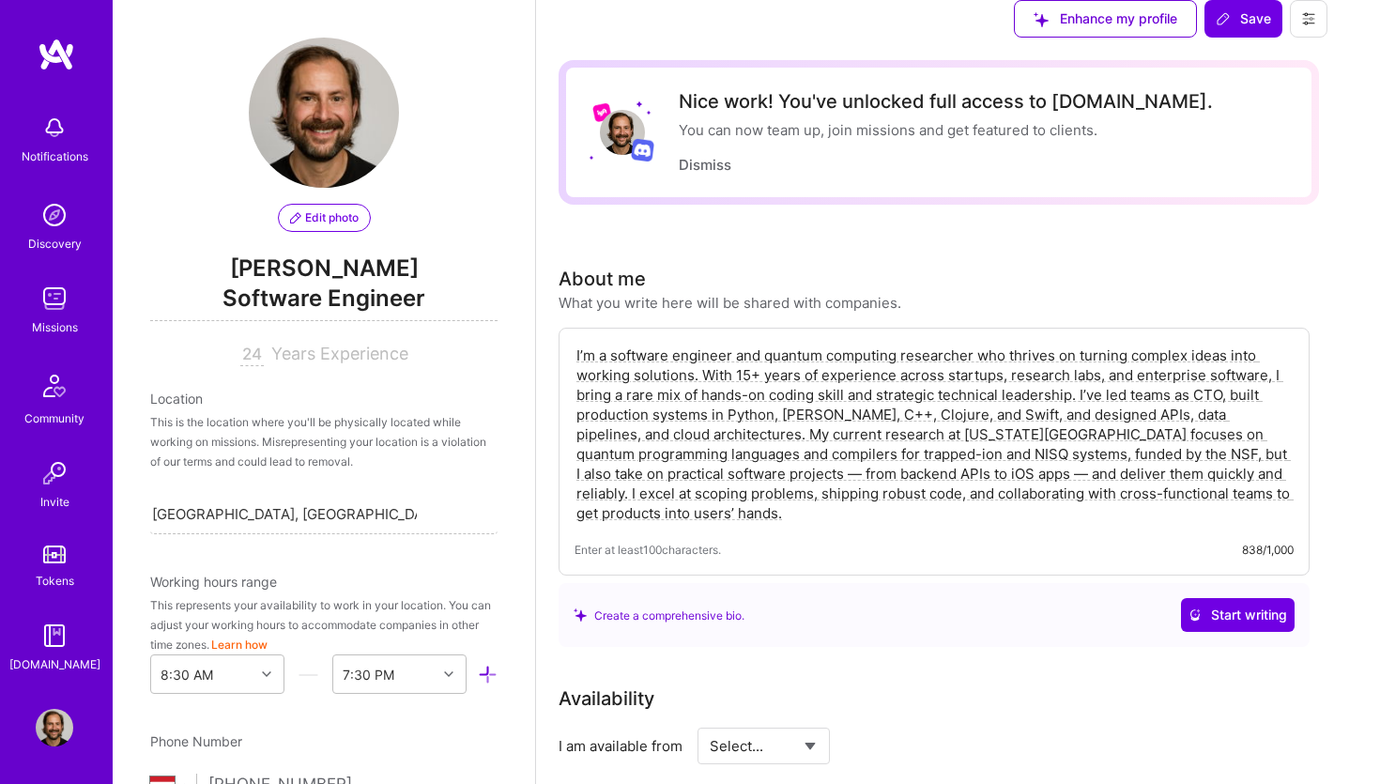
scroll to position [2585, 0]
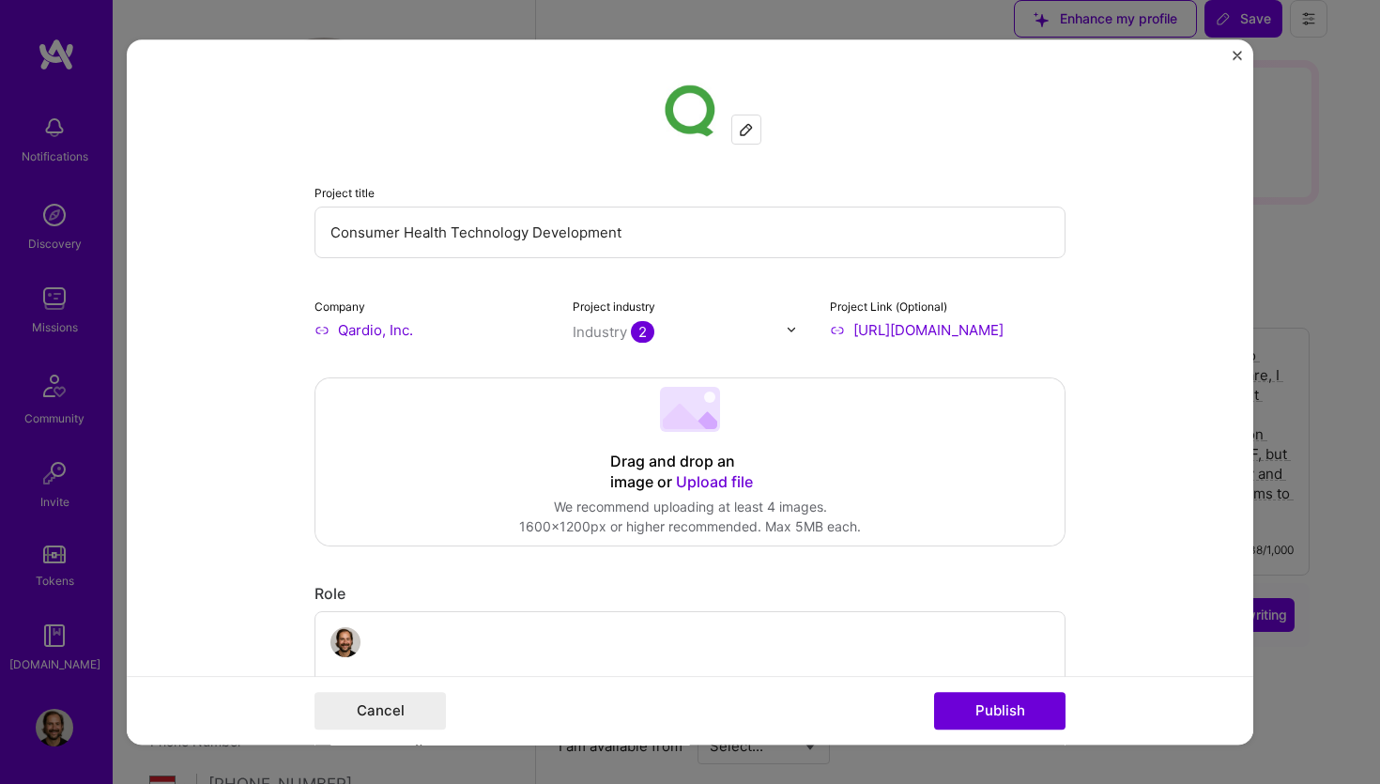
drag, startPoint x: 450, startPoint y: 228, endPoint x: 743, endPoint y: 226, distance: 293.8
click at [743, 226] on input "Consumer Health Technology Development" at bounding box center [689, 233] width 751 height 52
click at [332, 232] on input "Consumer Health" at bounding box center [689, 233] width 751 height 52
click at [732, 272] on div "Project title Full-stack developer @ Consumer Health Company Qardio, Inc. Proje…" at bounding box center [689, 208] width 751 height 263
click at [714, 241] on input "Full-stack developer @ Consumer Health" at bounding box center [689, 233] width 751 height 52
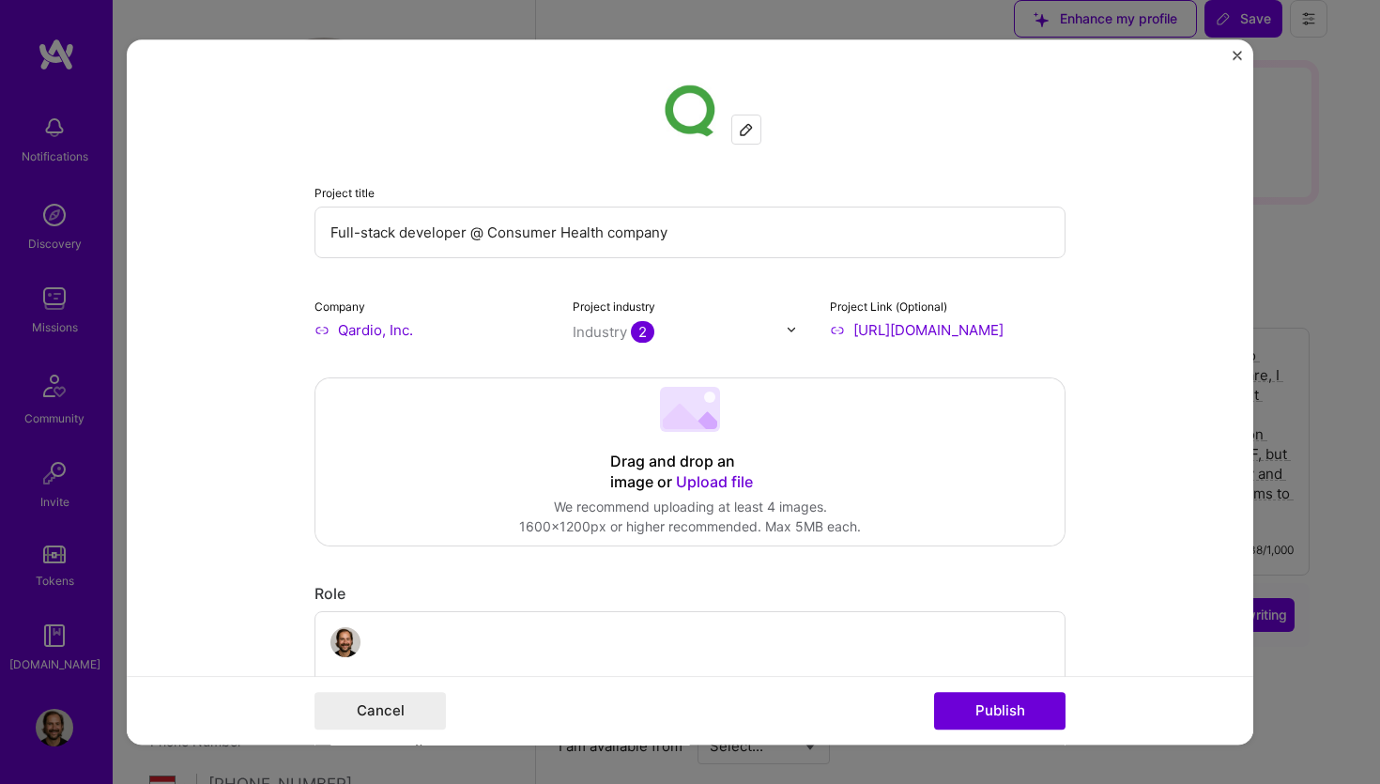
click at [487, 231] on input "Full-stack developer @ Consumer Health company" at bounding box center [689, 233] width 751 height 52
click at [489, 233] on input "Full-stack developer @ Consumer Health company" at bounding box center [689, 233] width 751 height 52
click at [496, 230] on input "Full-stack developer @ Consumer Health company" at bounding box center [689, 233] width 751 height 52
click at [563, 234] on input "Full-stack developer @ consumer Health company" at bounding box center [689, 233] width 751 height 52
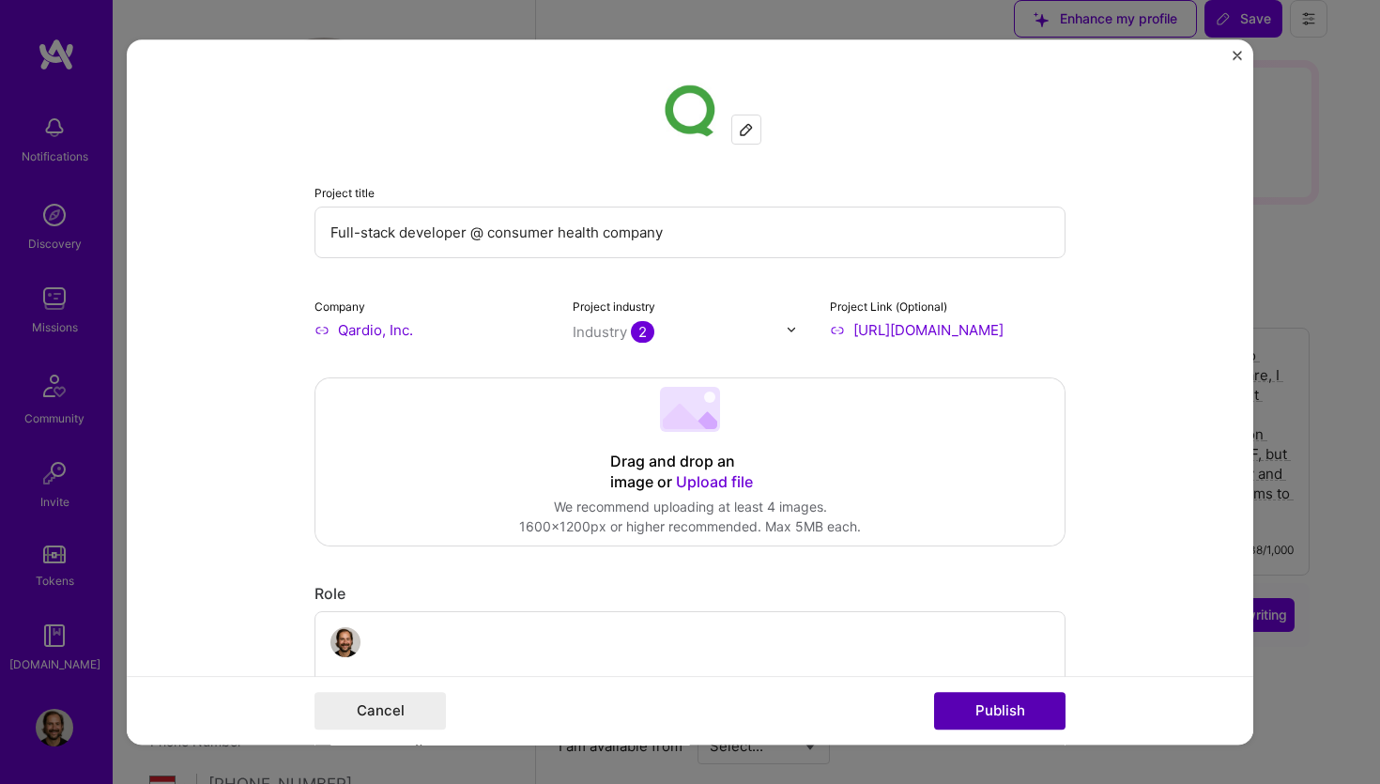
type input "Full-stack developer @ consumer health company"
click at [1042, 711] on button "Publish" at bounding box center [999, 711] width 131 height 38
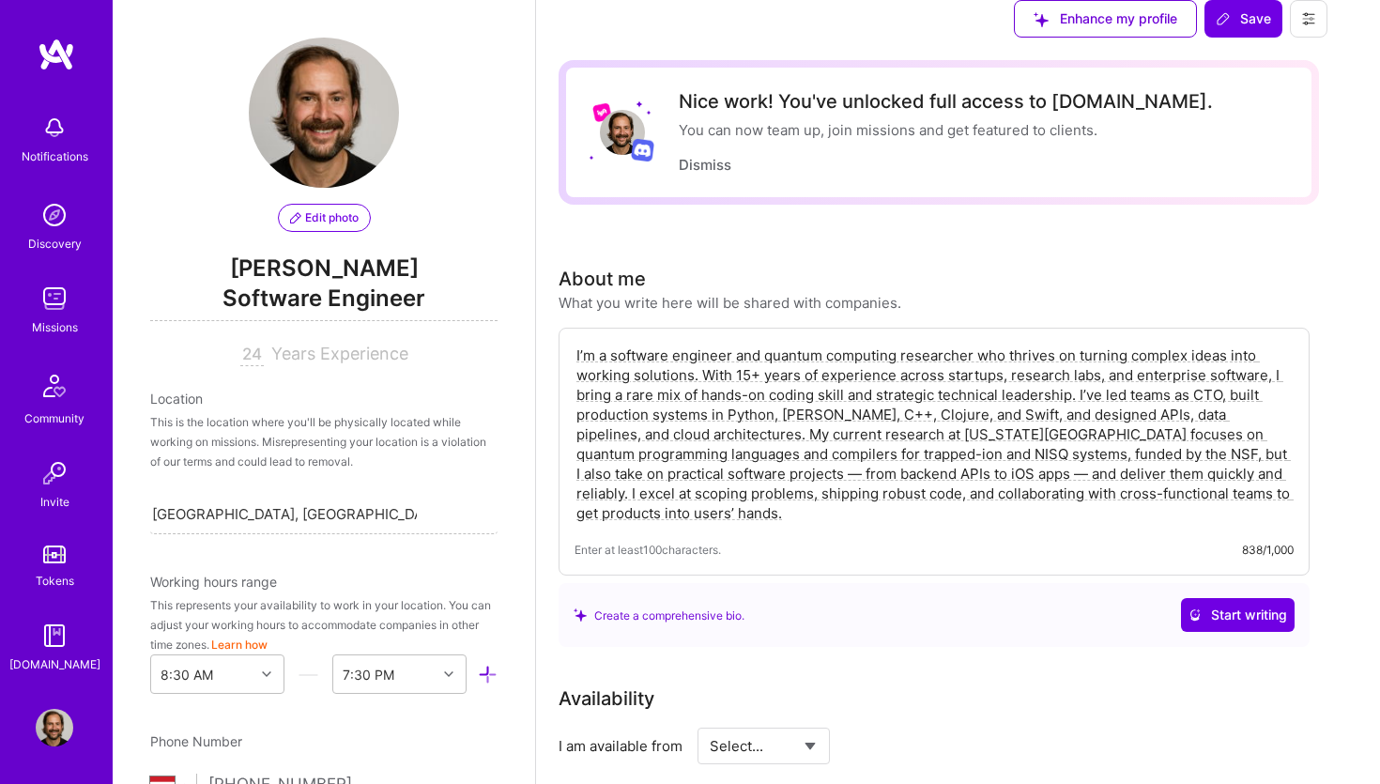
scroll to position [2515, 0]
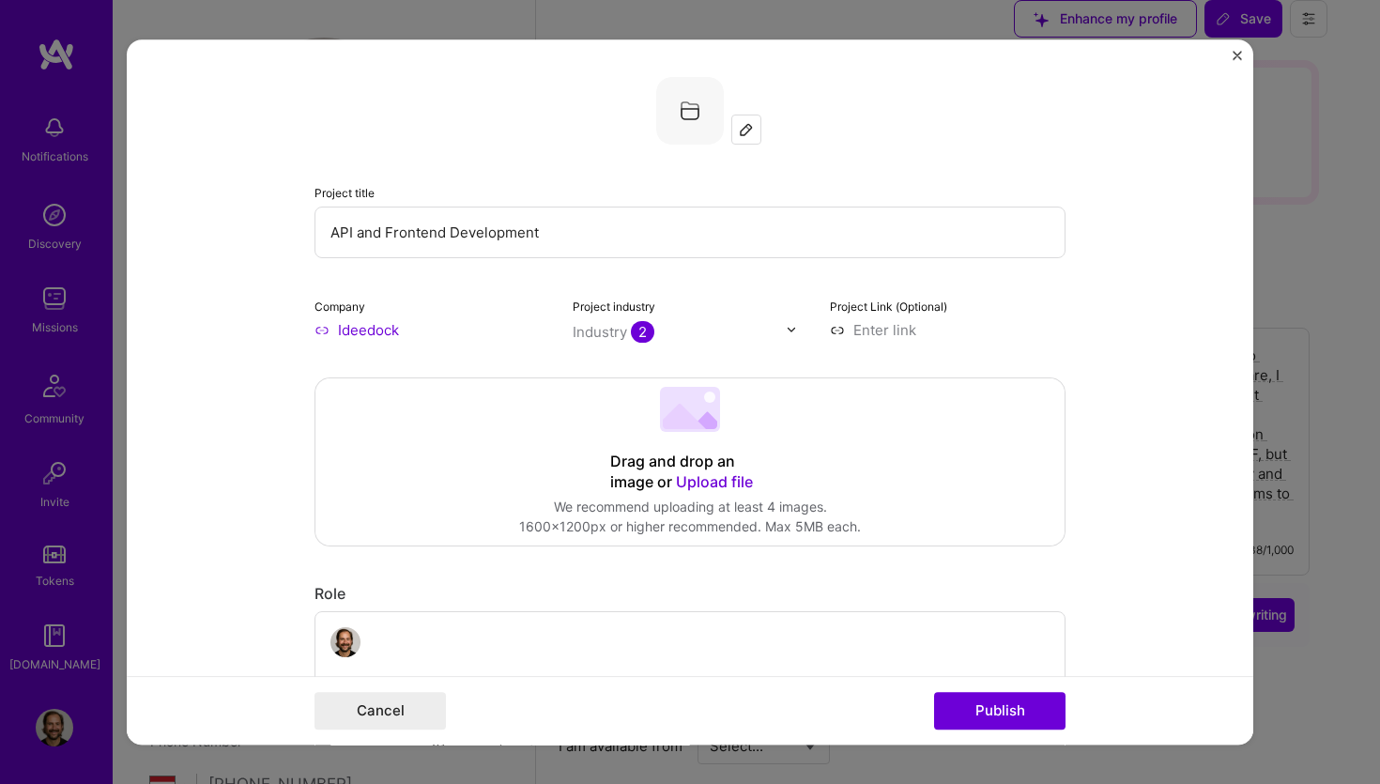
click at [604, 227] on input "API and Frontend Development" at bounding box center [689, 233] width 751 height 52
type input "Full-stack developer"
click at [1007, 714] on button "Publish" at bounding box center [999, 711] width 131 height 38
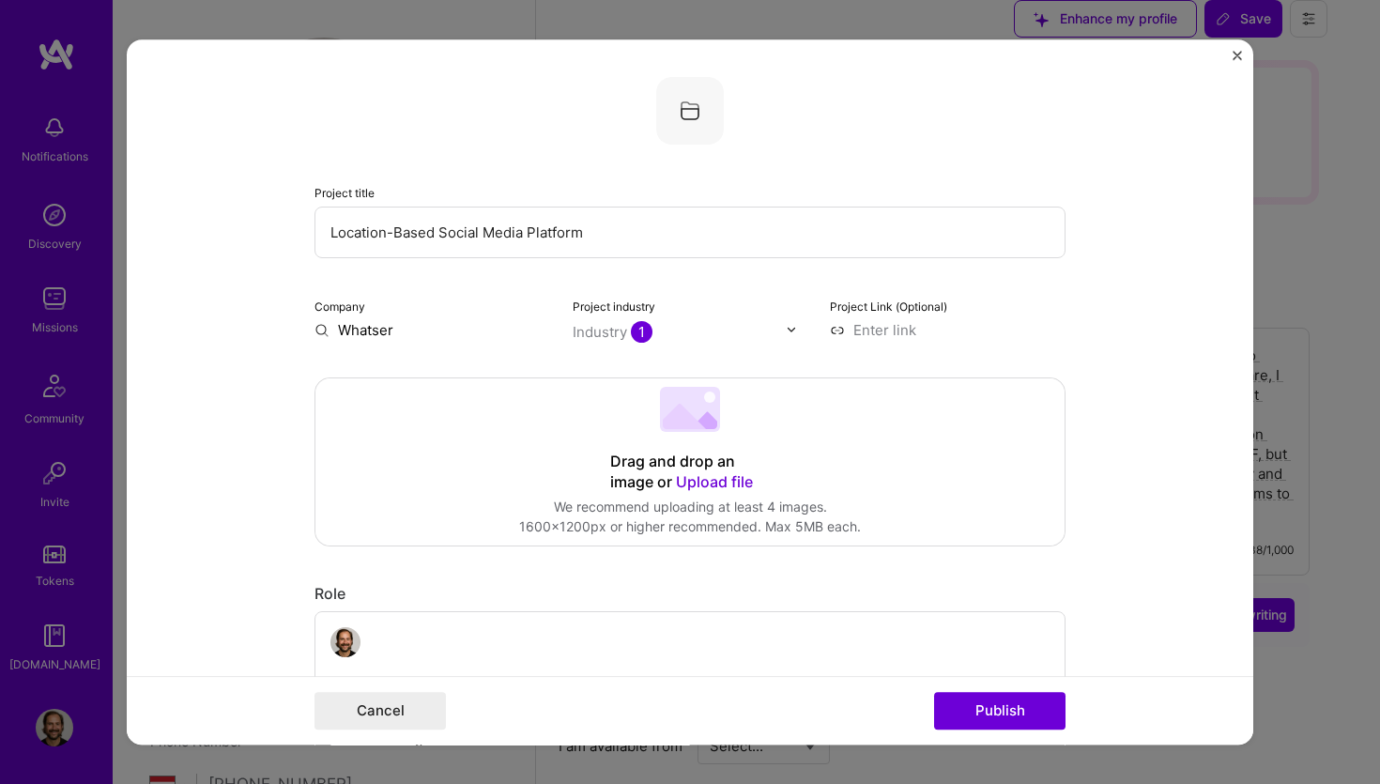
click at [336, 223] on input "Location-Based Social Media Platform" at bounding box center [689, 233] width 751 height 52
click at [328, 225] on input "Location-Based Social Media Platform" at bounding box center [689, 233] width 751 height 52
type input "Full-stack developer @ Location-Based Social Media Platform"
click at [1031, 709] on button "Publish" at bounding box center [999, 711] width 131 height 38
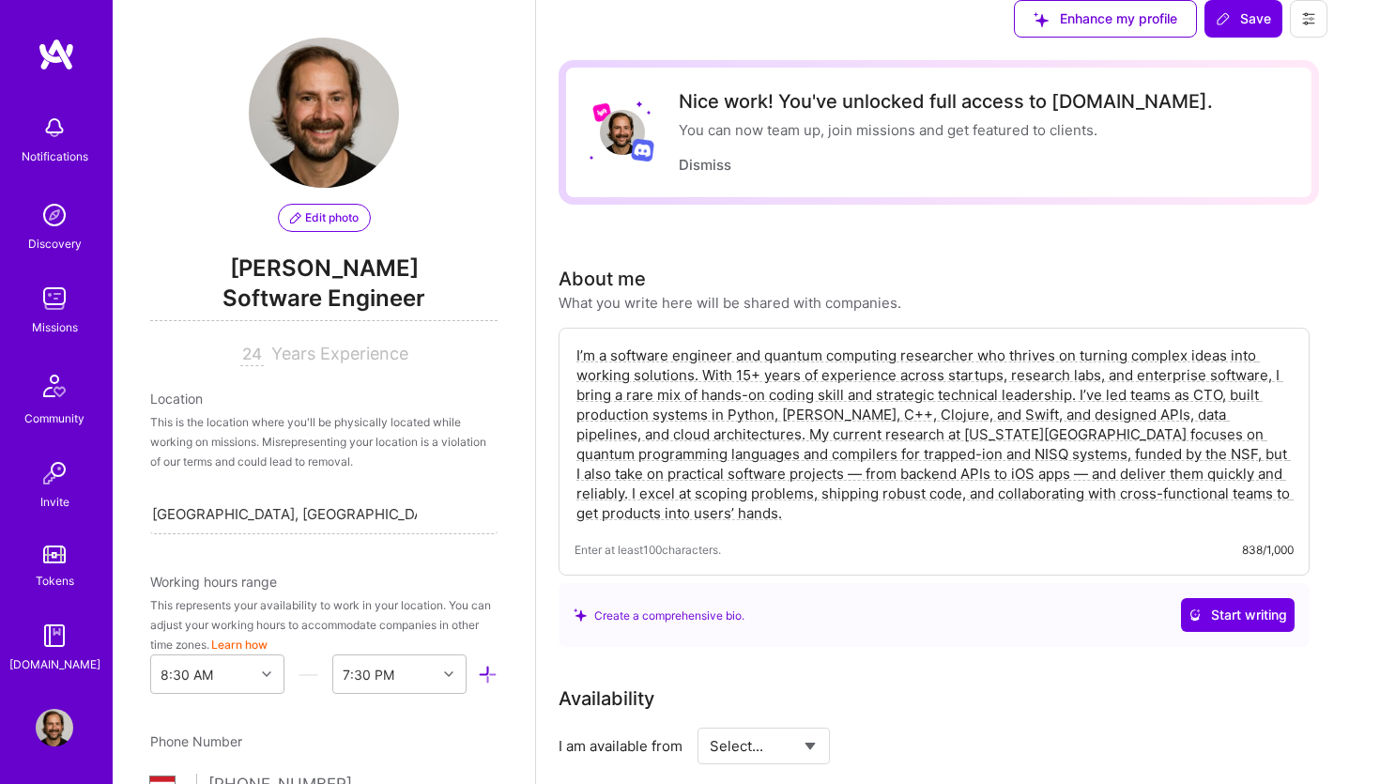
scroll to position [2899, 0]
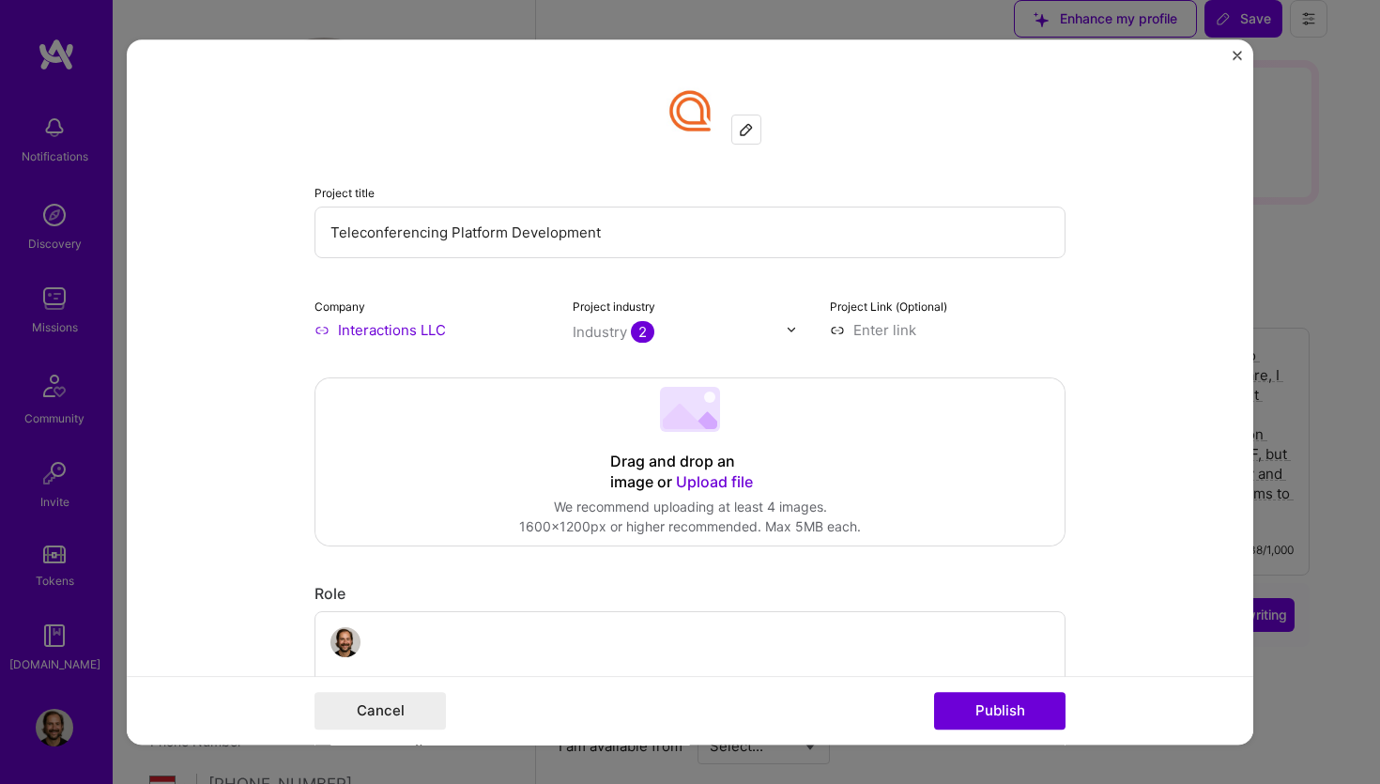
click at [332, 236] on input "Teleconferencing Platform Development" at bounding box center [689, 233] width 751 height 52
click at [694, 240] on input "Full-stack developer @ Teleconferencing Platform Development" at bounding box center [689, 233] width 751 height 52
type input "Full-stack developer @ Teleconferencing Platform"
click at [994, 716] on button "Publish" at bounding box center [999, 711] width 131 height 38
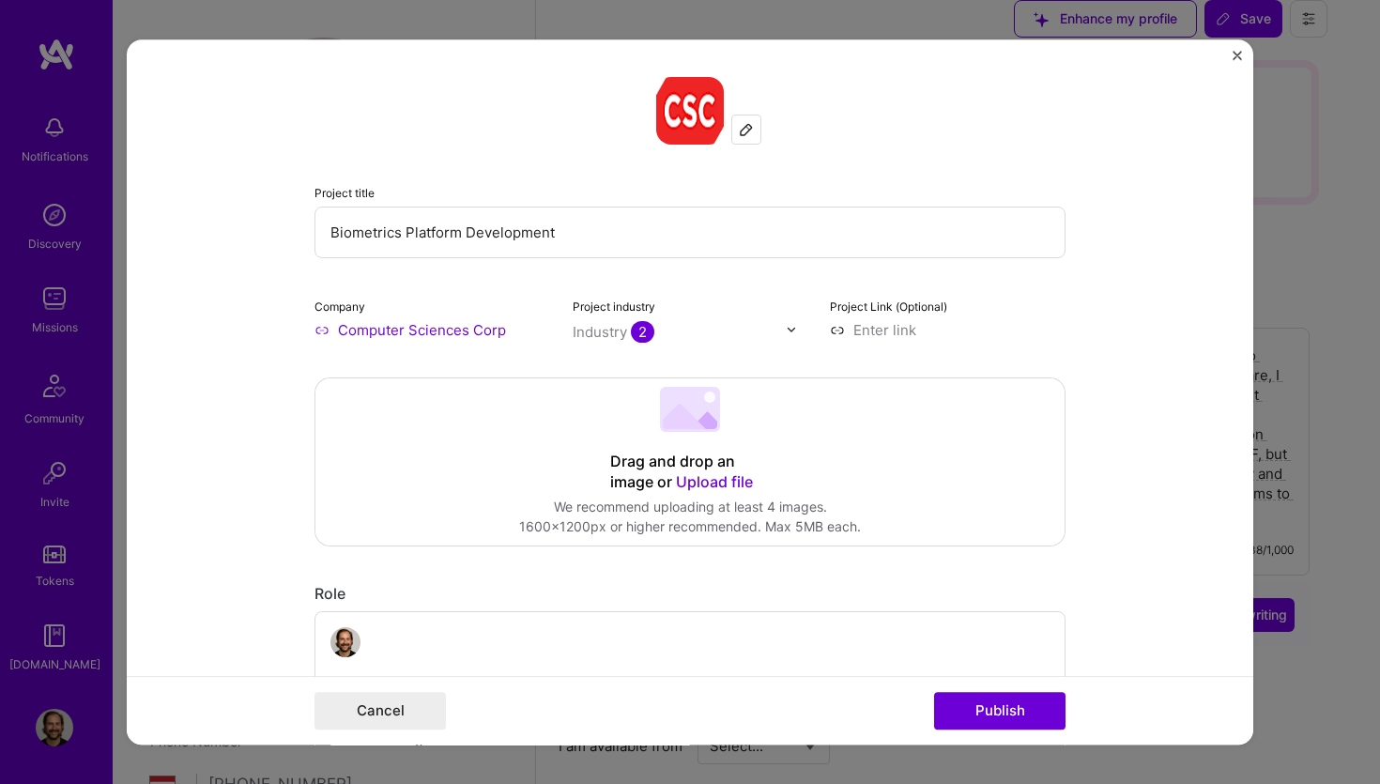
click at [334, 233] on input "Biometrics Platform Development" at bounding box center [689, 233] width 751 height 52
click at [672, 230] on input "Java developer @ Biometrics Platform Development" at bounding box center [689, 233] width 751 height 52
type input "Java developer @ Biometrics Platform"
click at [1012, 707] on button "Publish" at bounding box center [999, 711] width 131 height 38
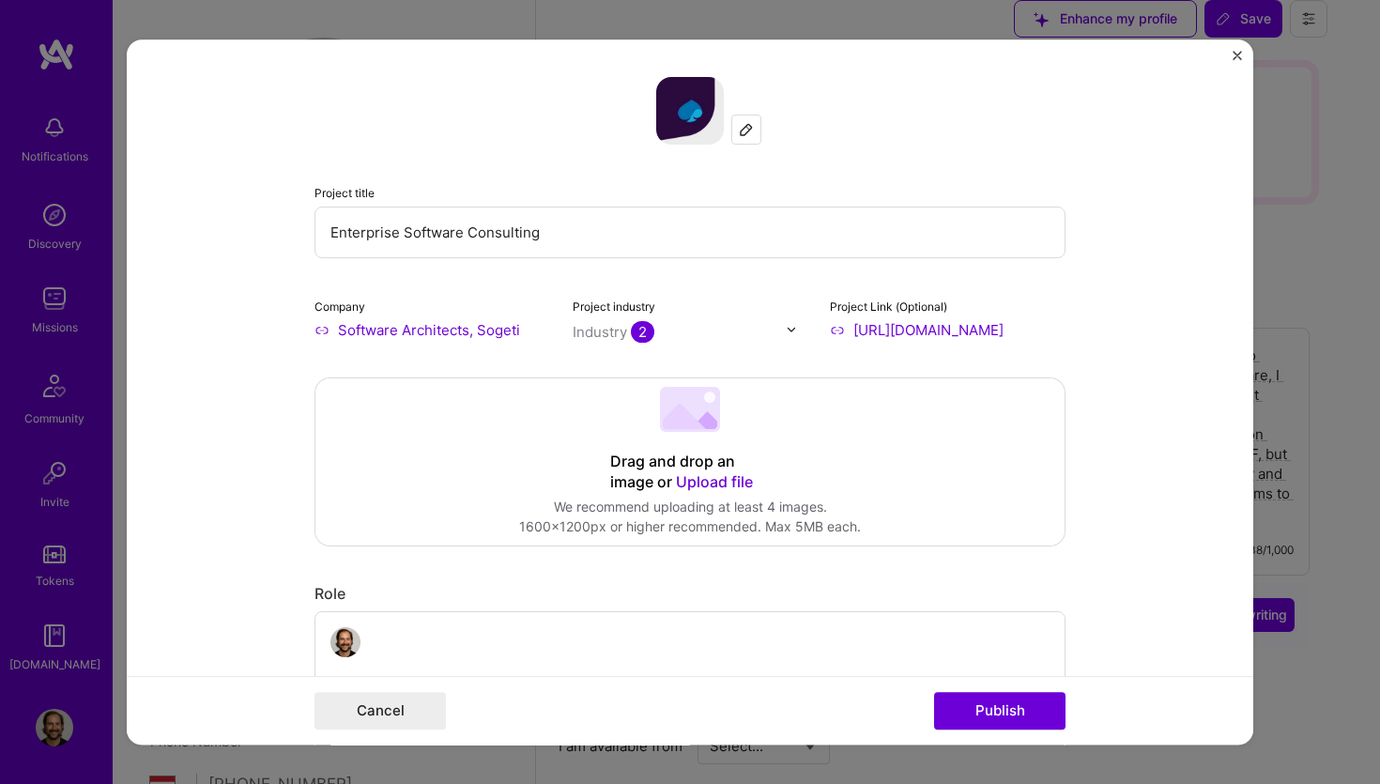
click at [321, 231] on input "Enterprise Software Consulting" at bounding box center [689, 233] width 751 height 52
type input "Java developer / Enterprise Software Consulting"
click at [1004, 708] on button "Publish" at bounding box center [999, 711] width 131 height 38
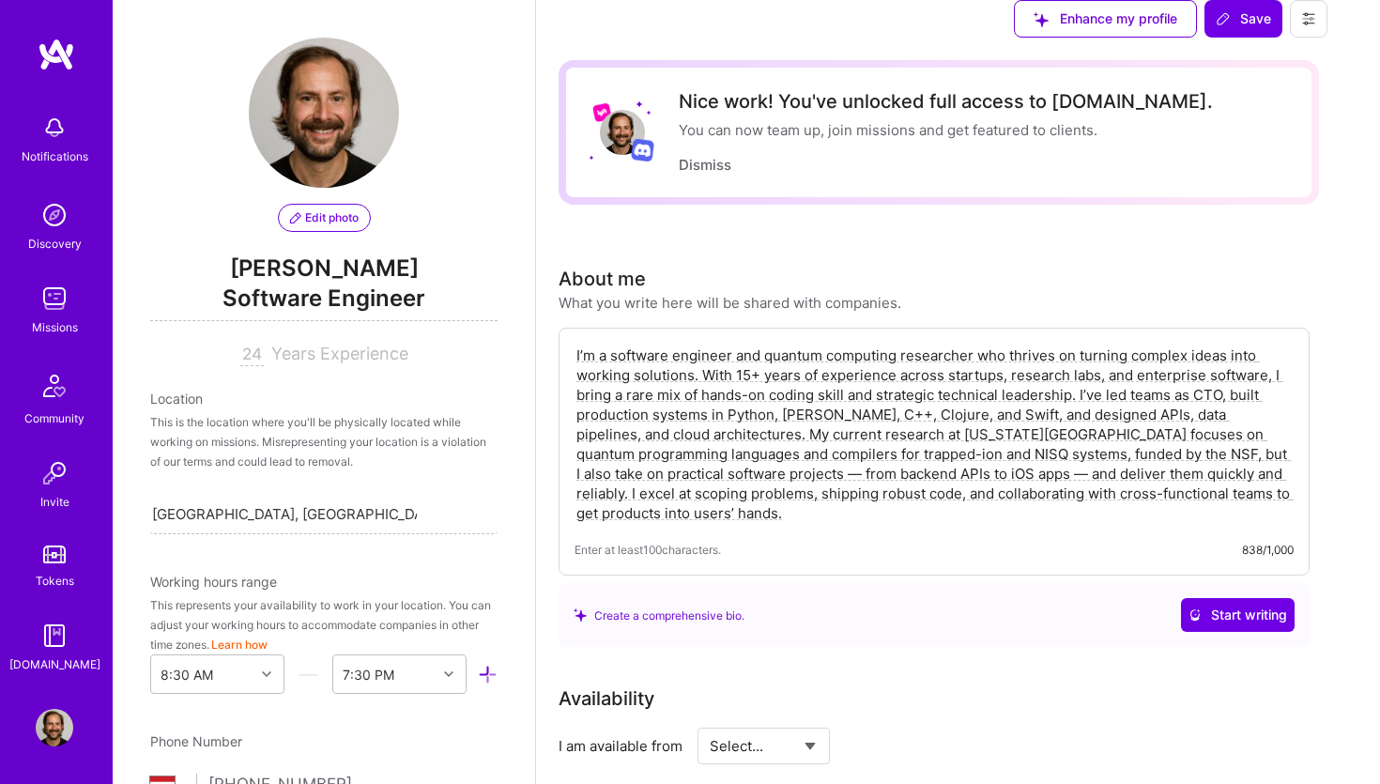
scroll to position [3284, 0]
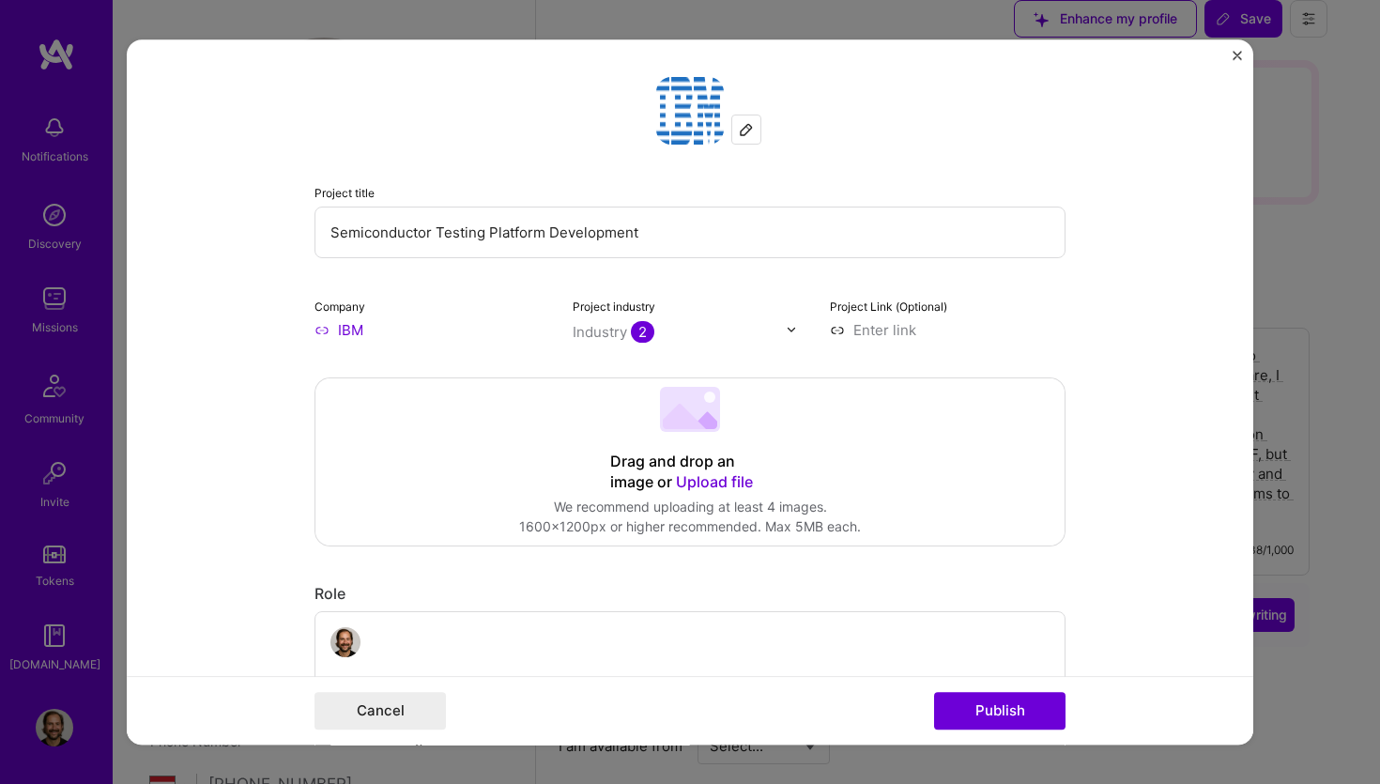
click at [331, 232] on input "Semiconductor Testing Platform Development" at bounding box center [689, 233] width 751 height 52
click at [739, 229] on input "C++/Java developer for Semiconductor Testing Platform Development" at bounding box center [689, 233] width 751 height 52
click at [471, 232] on input "C++/Java developer for Semiconductor Testing Platform" at bounding box center [689, 233] width 751 height 52
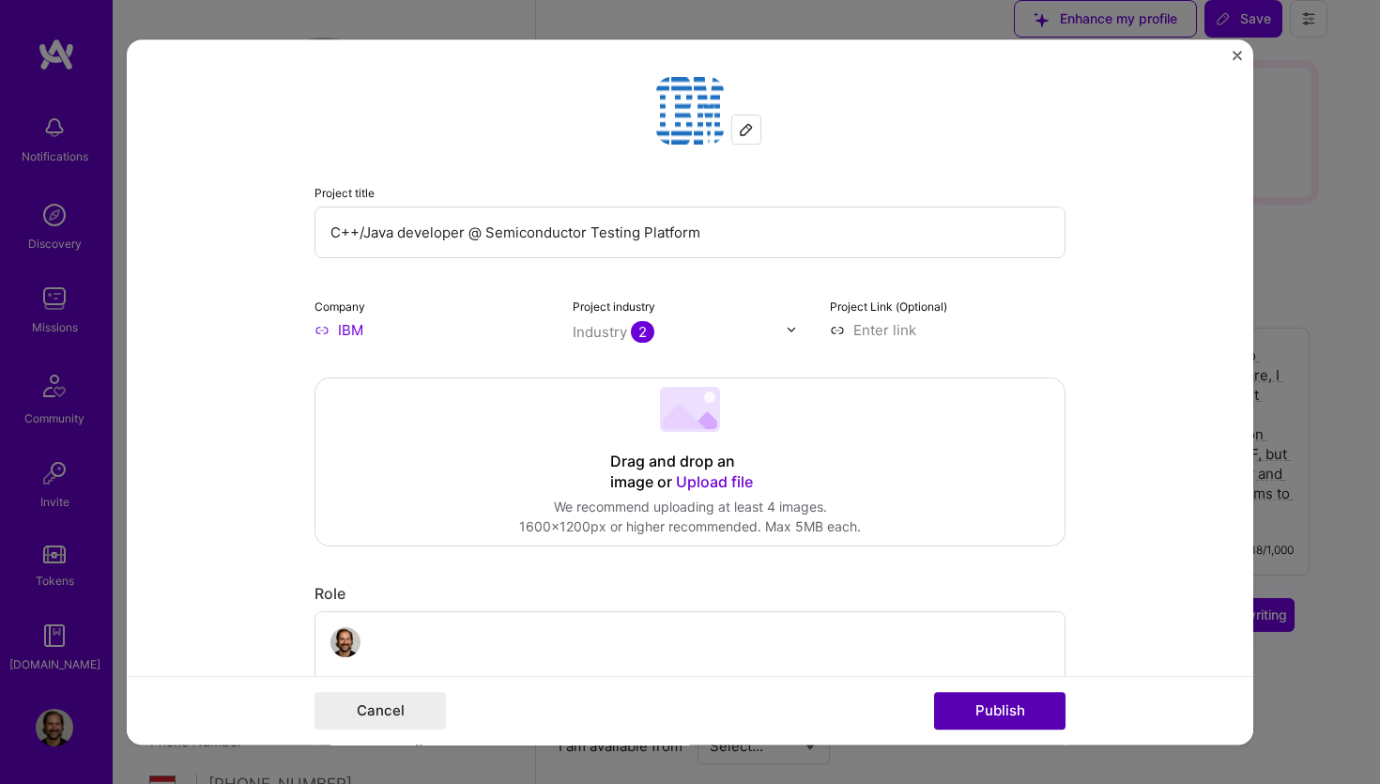
type input "C++/Java developer @ Semiconductor Testing Platform"
click at [1025, 716] on button "Publish" at bounding box center [999, 711] width 131 height 38
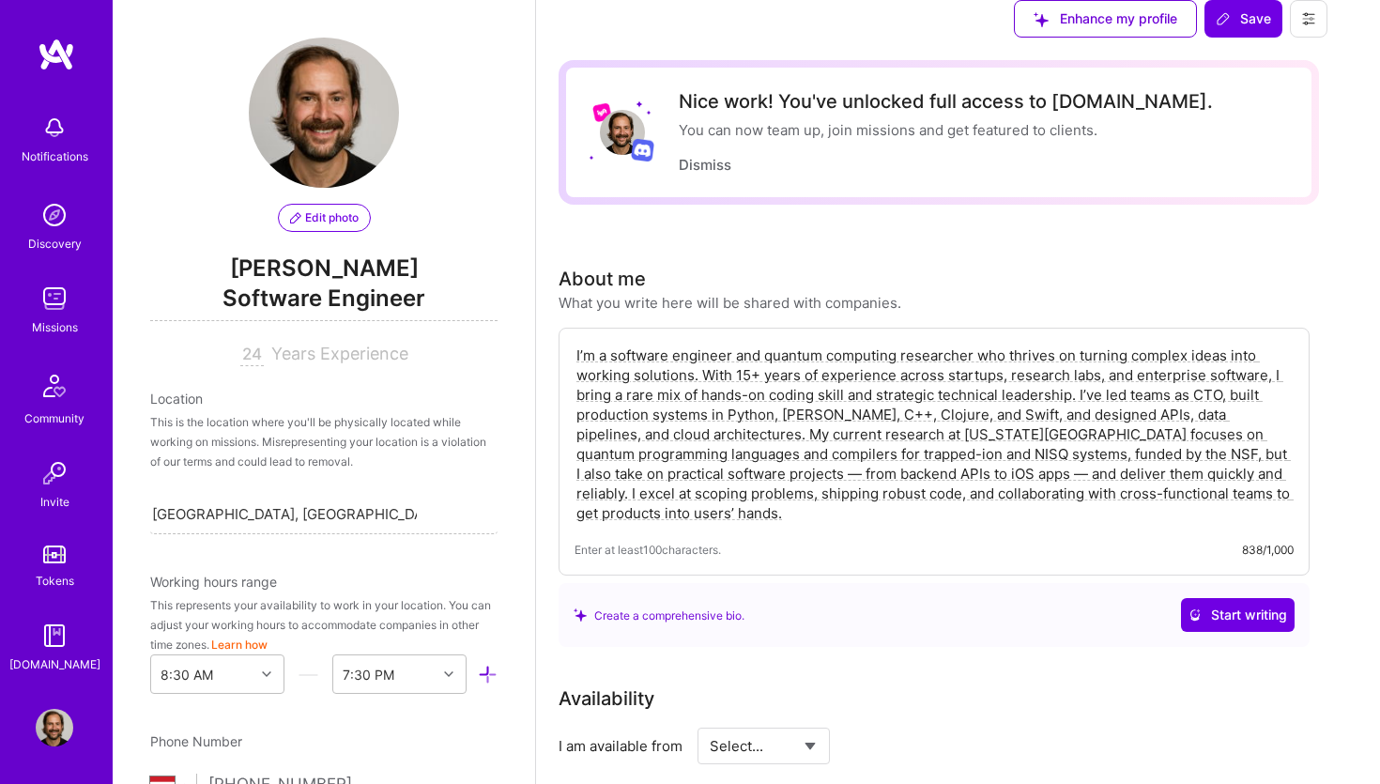
scroll to position [2072, 0]
click at [62, 273] on div "Notifications Discovery Missions Community Invite Tokens [DOMAIN_NAME]" at bounding box center [56, 389] width 113 height 569
click at [54, 301] on img at bounding box center [55, 299] width 38 height 38
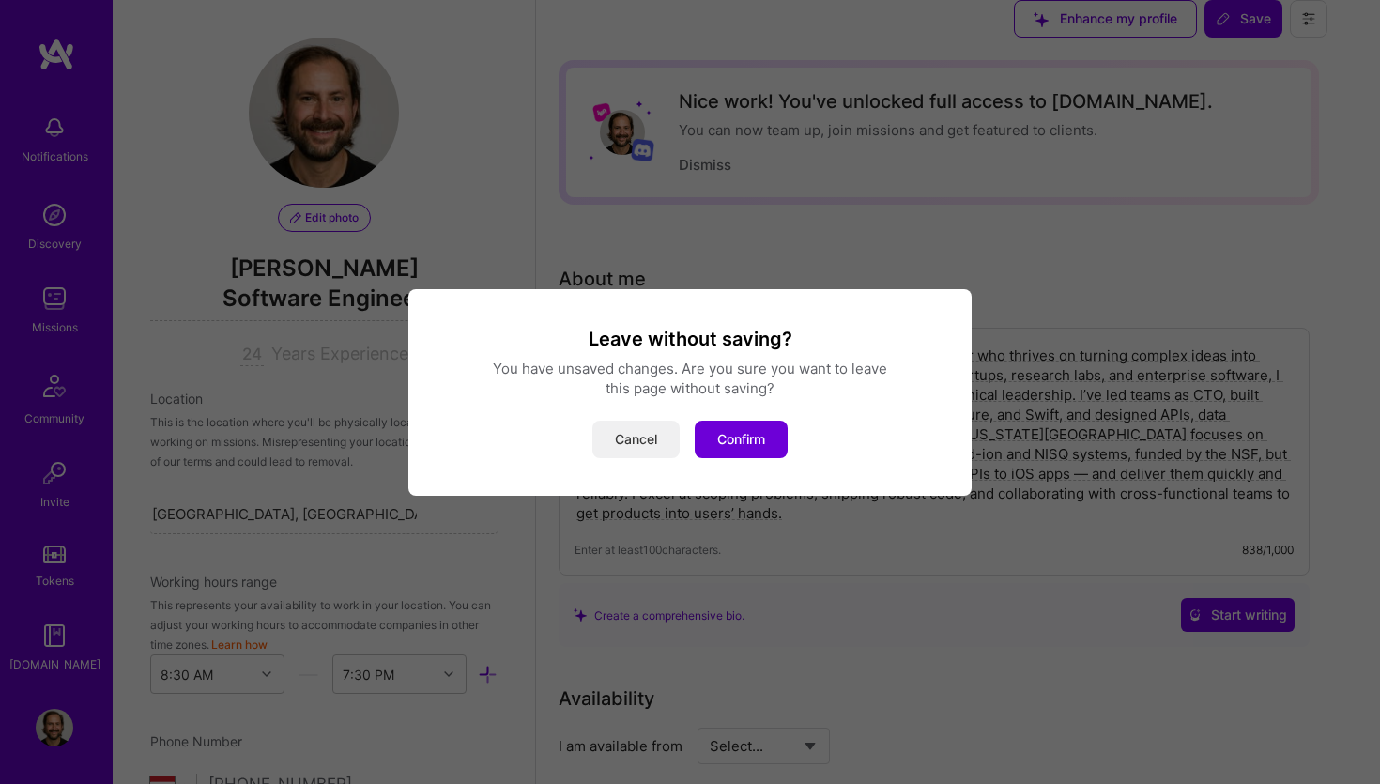
click at [655, 445] on button "Cancel" at bounding box center [635, 440] width 87 height 38
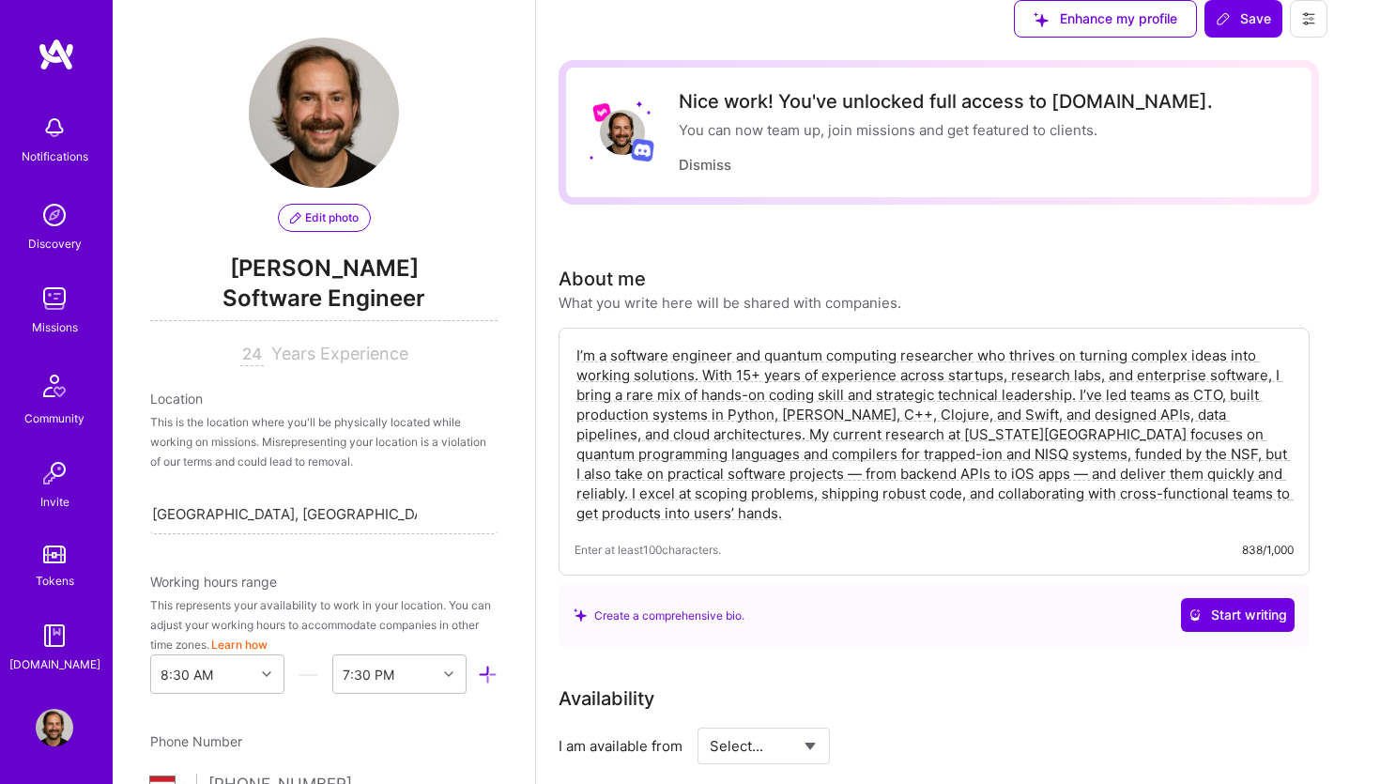
scroll to position [0, 0]
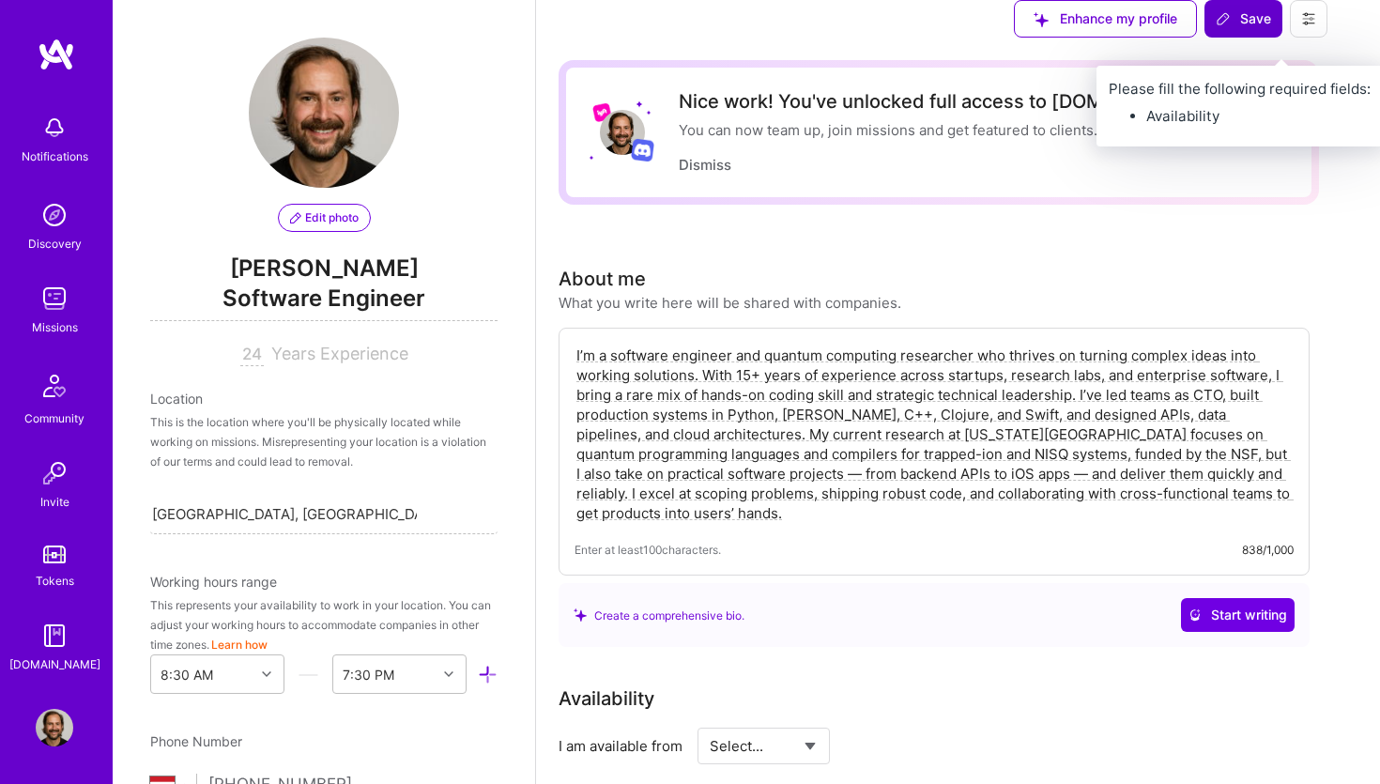
click at [1276, 23] on button "Save" at bounding box center [1243, 19] width 78 height 38
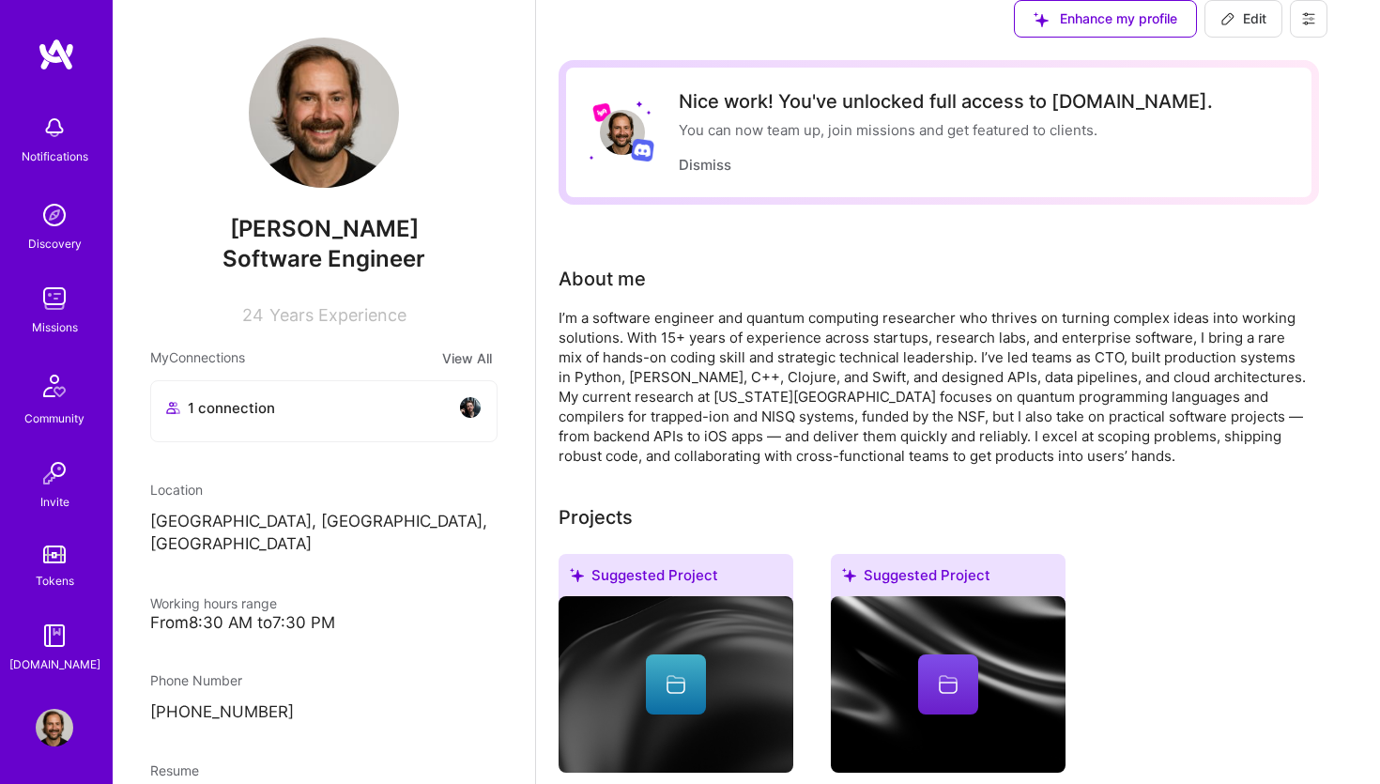
scroll to position [769, 0]
click at [1234, 24] on icon at bounding box center [1227, 18] width 11 height 11
select select "NL"
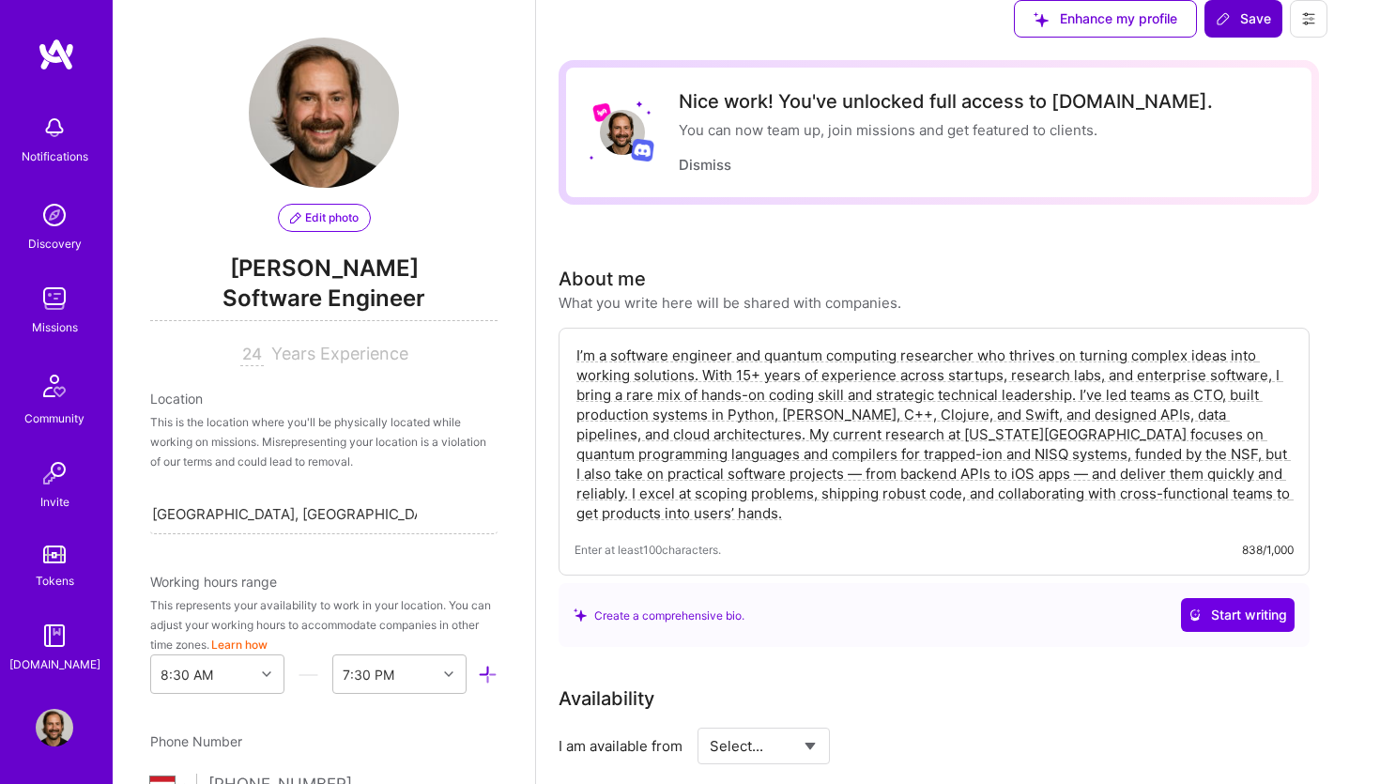
scroll to position [870, 0]
click at [617, 390] on textarea "I’m a software engineer and quantum computing researcher who thrives on turning…" at bounding box center [934, 434] width 719 height 181
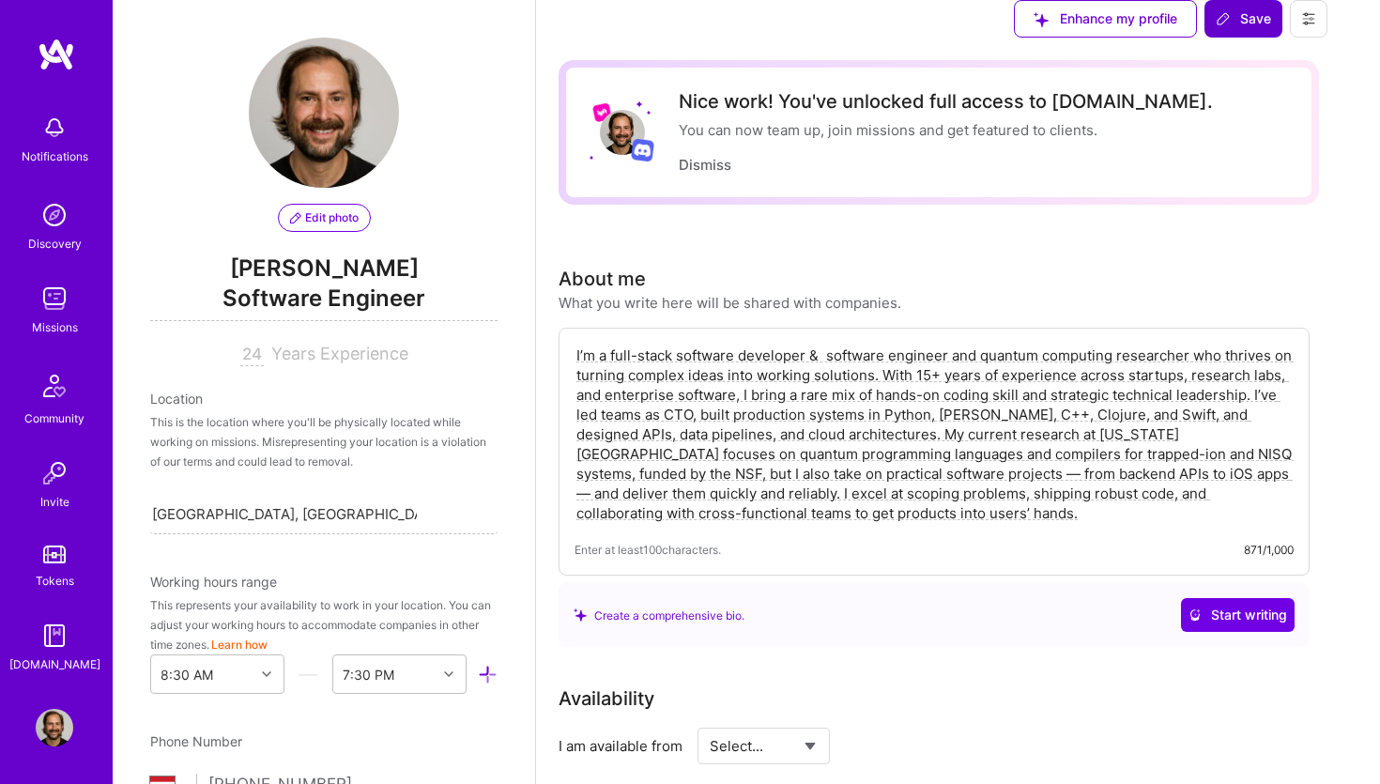
drag, startPoint x: 953, startPoint y: 399, endPoint x: 1195, endPoint y: 394, distance: 242.2
click at [1195, 394] on textarea "I’m a full-stack software developer & software engineer and quantum computing r…" at bounding box center [934, 434] width 719 height 181
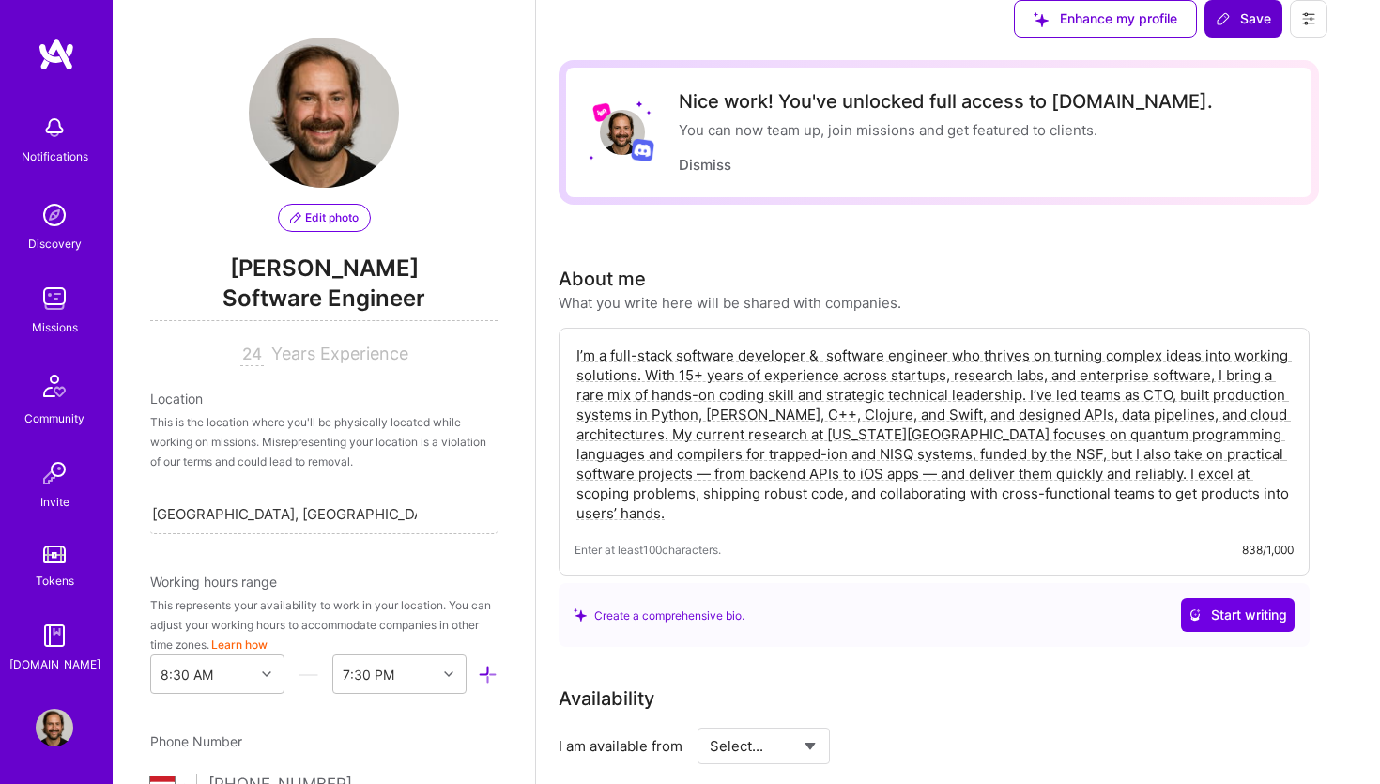
click at [1143, 433] on textarea "I’m a full-stack software developer & software engineer who thrives on turning …" at bounding box center [934, 434] width 719 height 181
drag, startPoint x: 1098, startPoint y: 434, endPoint x: 1146, endPoint y: 433, distance: 47.9
click at [1146, 433] on textarea "I’m a full-stack software developer & software engineer who thrives on turning …" at bounding box center [934, 434] width 719 height 181
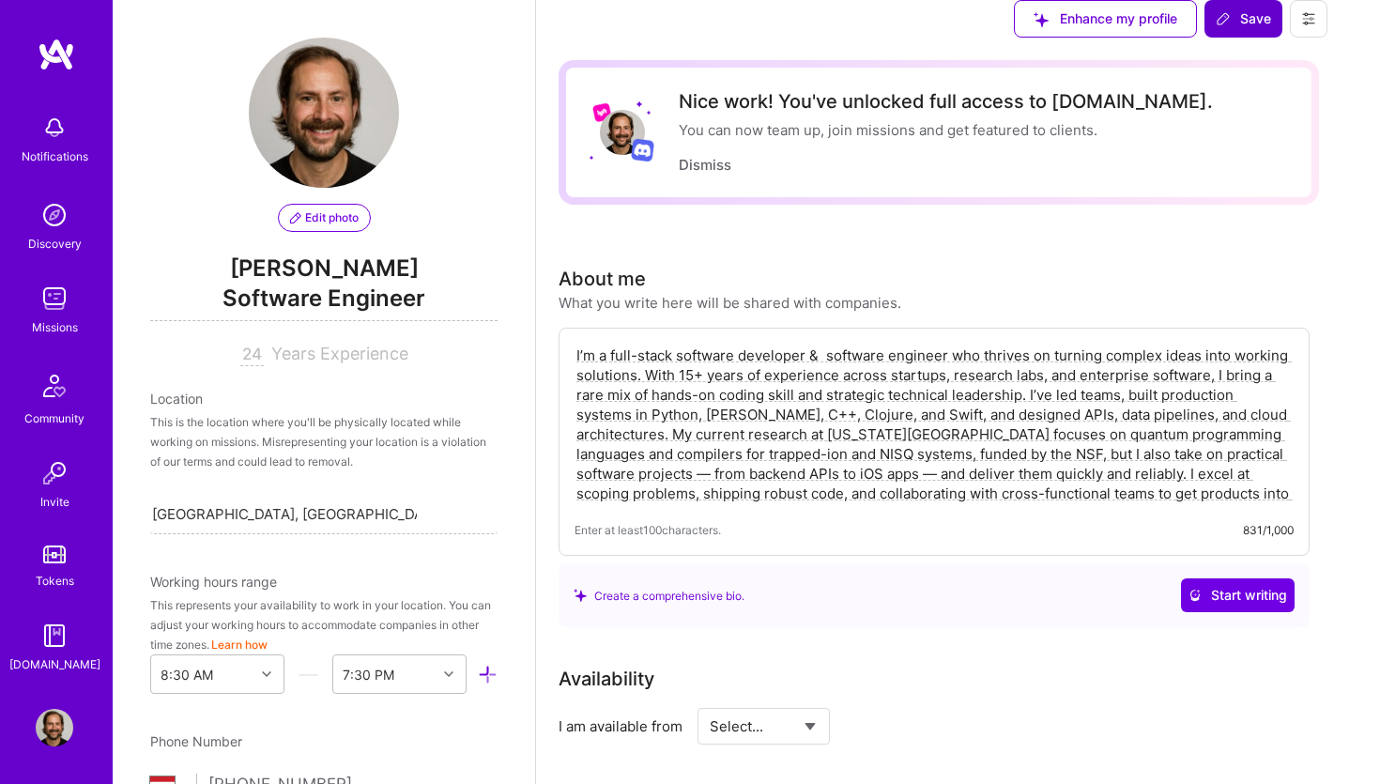
drag, startPoint x: 1249, startPoint y: 452, endPoint x: 956, endPoint y: 498, distance: 297.3
click at [956, 498] on textarea "I’m a full-stack software developer & software engineer who thrives on turning …" at bounding box center [934, 424] width 719 height 161
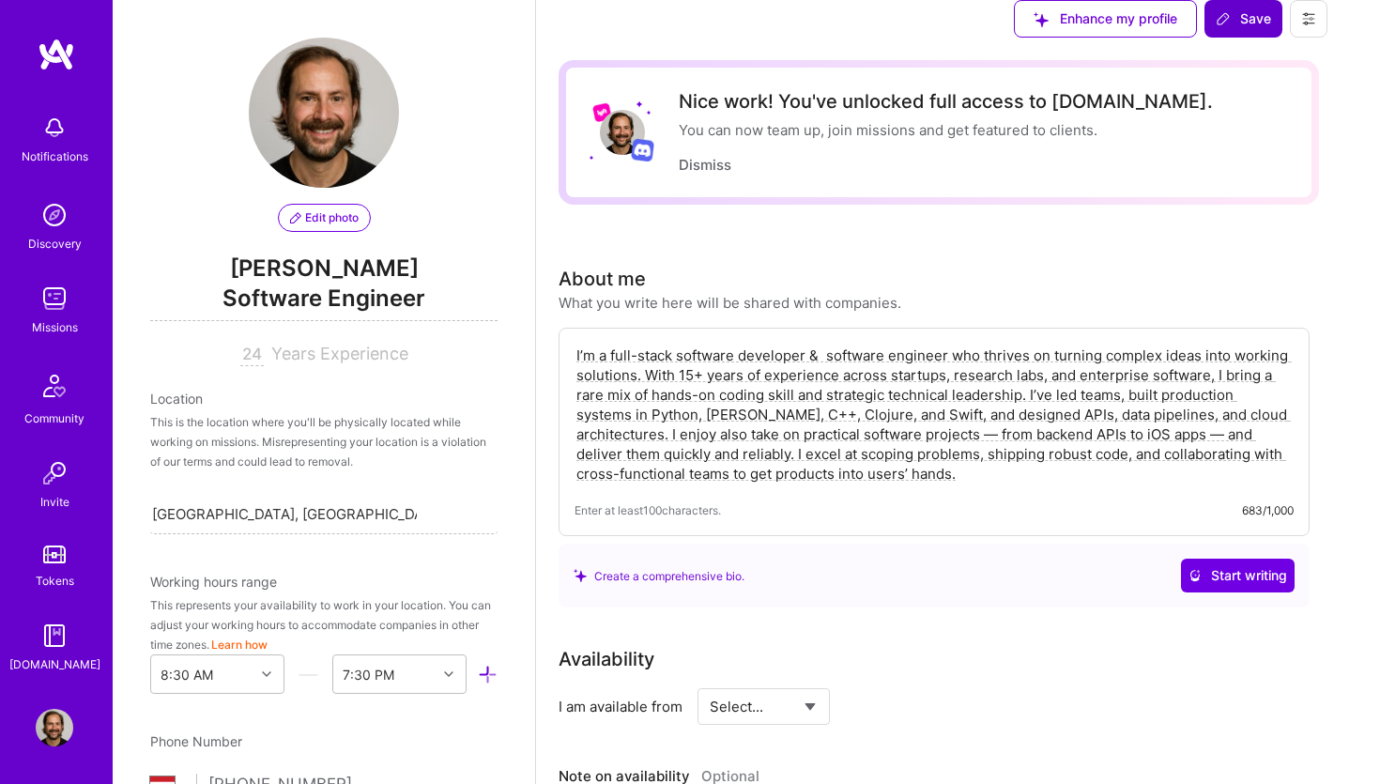
click at [595, 470] on textarea "I’m a full-stack software developer & software engineer who thrives on turning …" at bounding box center [934, 415] width 719 height 142
click at [598, 472] on textarea "I’m a full-stack software developer & software engineer who thrives on turning …" at bounding box center [934, 415] width 719 height 142
click at [613, 475] on textarea "I’m a full-stack software developer & software engineer who thrives on turning …" at bounding box center [934, 415] width 719 height 142
click at [1005, 471] on textarea "I’m a full-stack software developer & software engineer who thrives on turning …" at bounding box center [934, 415] width 719 height 142
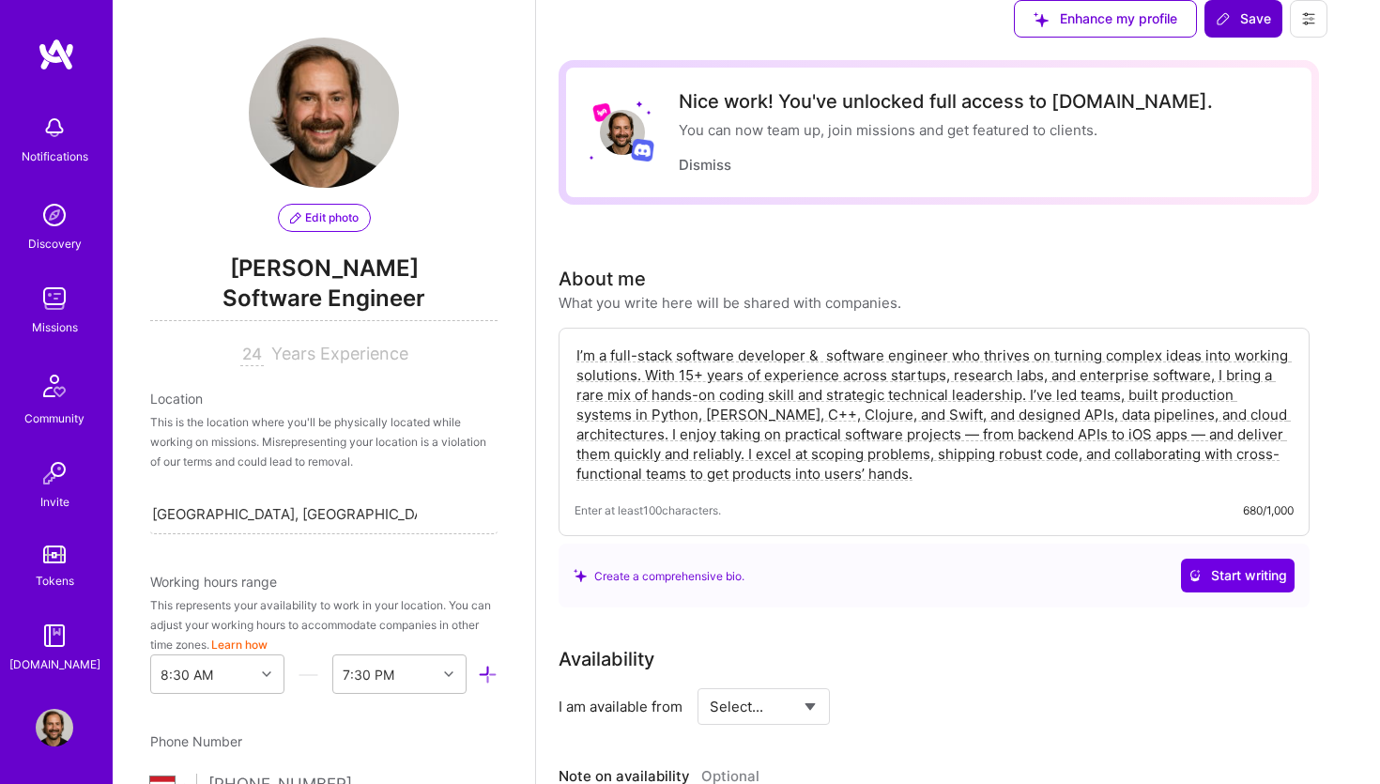
click at [1005, 471] on textarea "I’m a full-stack software developer & software engineer who thrives on turning …" at bounding box center [934, 415] width 719 height 142
click at [987, 532] on div "I’m a full-stack software developer & software engineer who thrives on turning …" at bounding box center [934, 432] width 751 height 208
drag, startPoint x: 891, startPoint y: 518, endPoint x: 486, endPoint y: 372, distance: 430.3
click at [575, 372] on textarea "I’m a full-stack software developer & software engineer who thrives on turning …" at bounding box center [934, 415] width 719 height 142
click at [742, 485] on textarea "I’m a full-stack software developer & software engineer who thrives on turning …" at bounding box center [934, 415] width 719 height 142
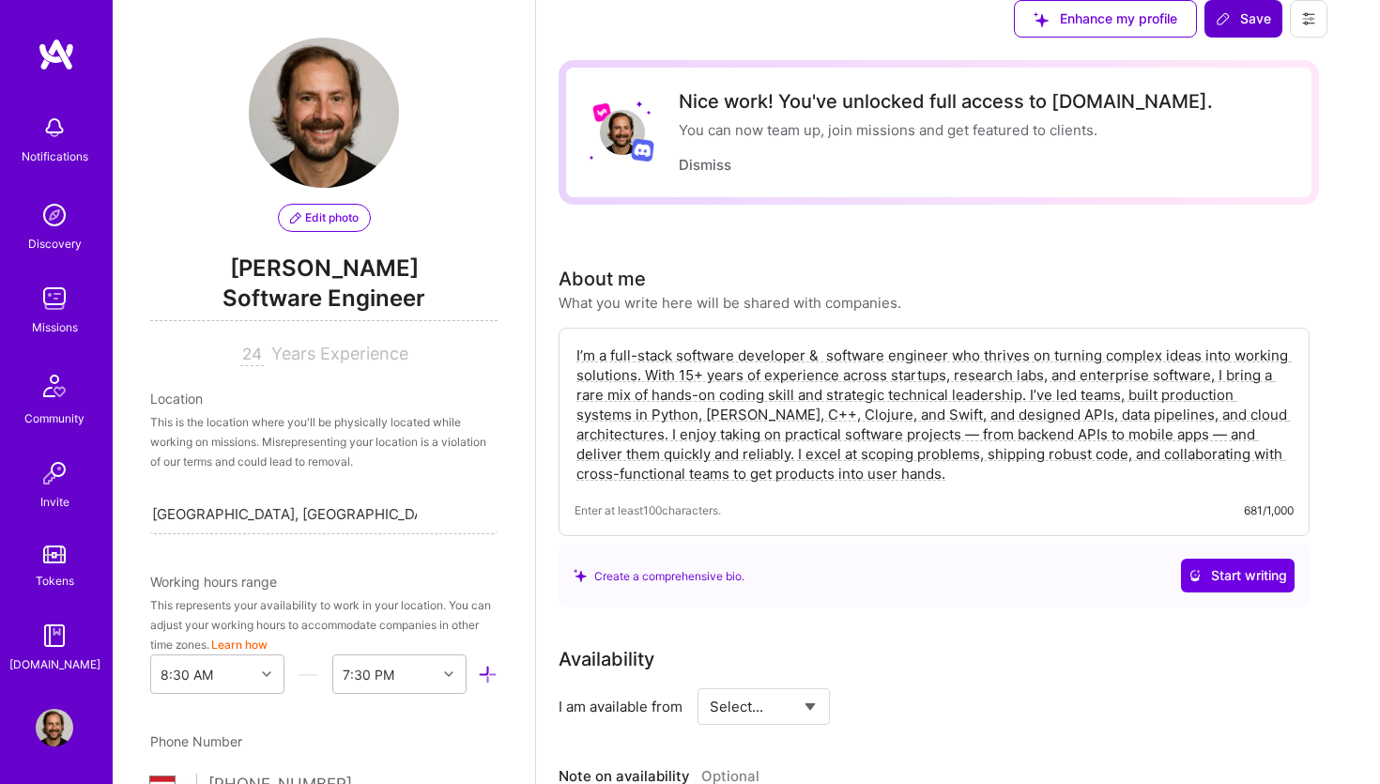
drag, startPoint x: 826, startPoint y: 506, endPoint x: 527, endPoint y: 382, distance: 324.1
click at [575, 381] on textarea "I’m a full-stack software developer & software engineer who thrives on turning …" at bounding box center [934, 415] width 719 height 142
click at [847, 485] on textarea "I’m a full-stack software developer & software engineer who thrives on turning …" at bounding box center [934, 415] width 719 height 142
click at [727, 396] on textarea "I’m a full-stack software developer & software engineer who thrives on turning …" at bounding box center [934, 415] width 719 height 142
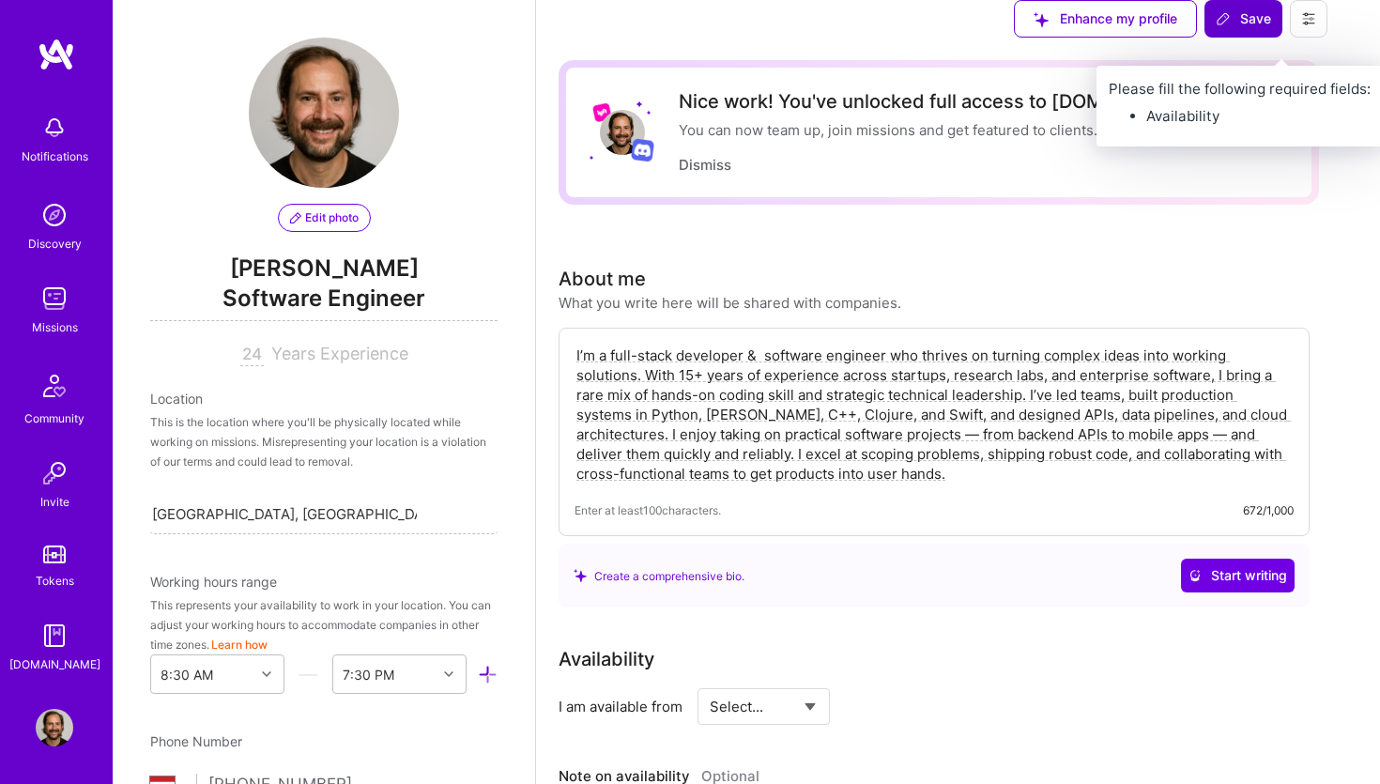
type textarea "I’m a full-stack developer & software engineer who thrives on turning complex i…"
click at [1271, 28] on span "Save" at bounding box center [1243, 18] width 55 height 19
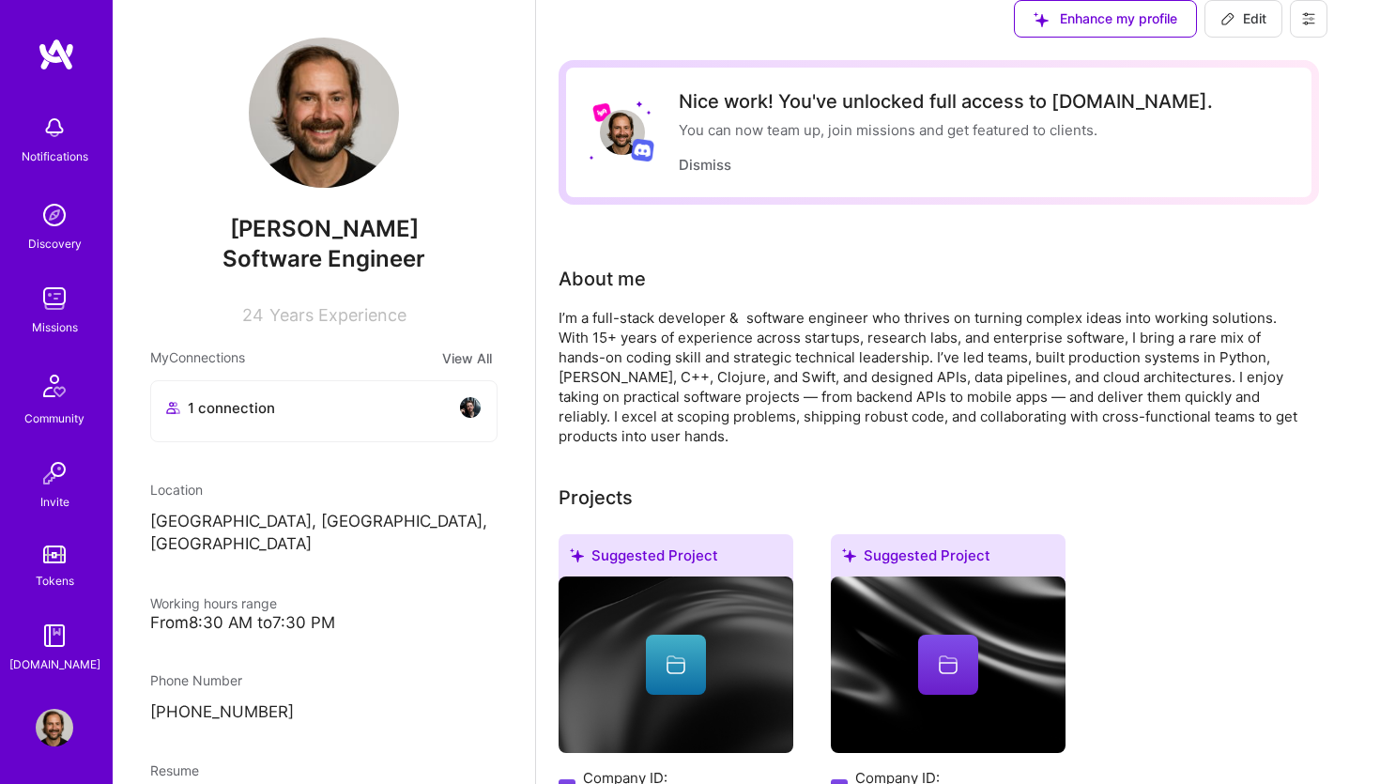
scroll to position [769, 0]
